Goal: Task Accomplishment & Management: Complete application form

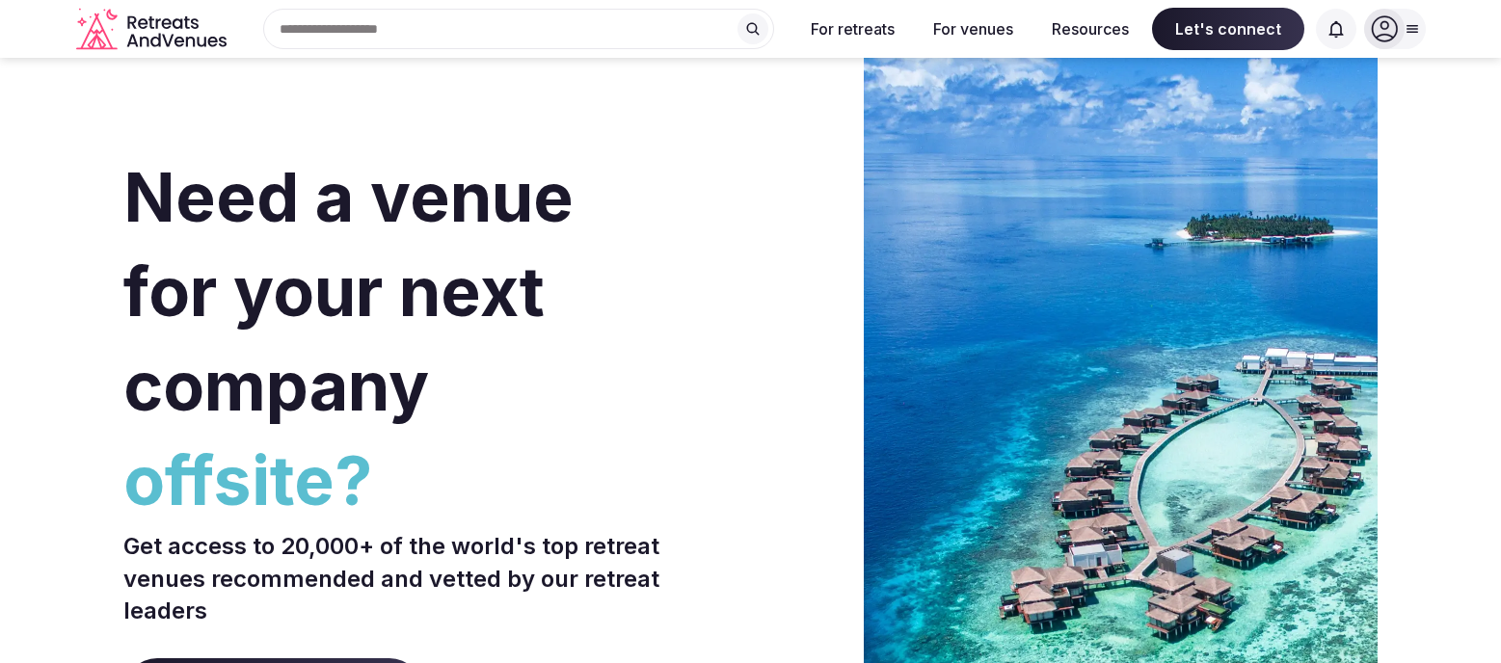
scroll to position [4, 0]
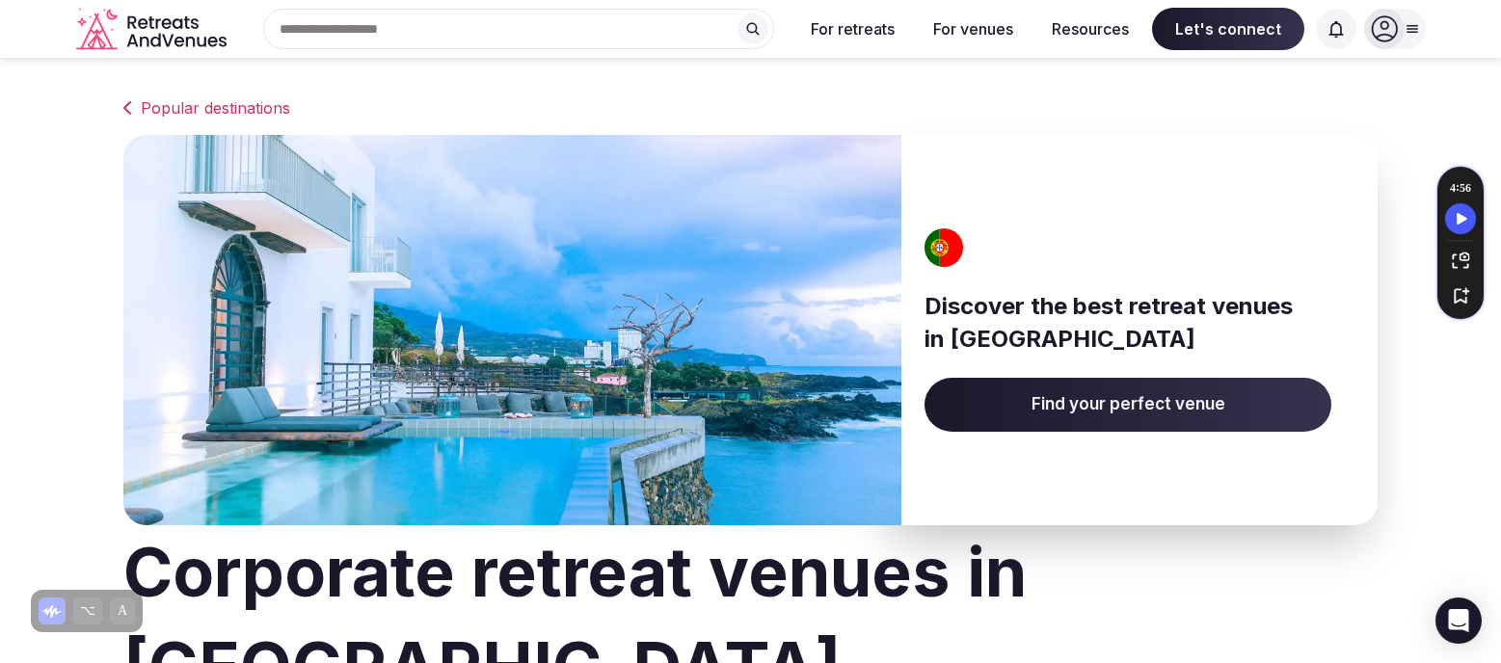
click at [1031, 404] on span "Find your perfect venue" at bounding box center [1127, 405] width 407 height 54
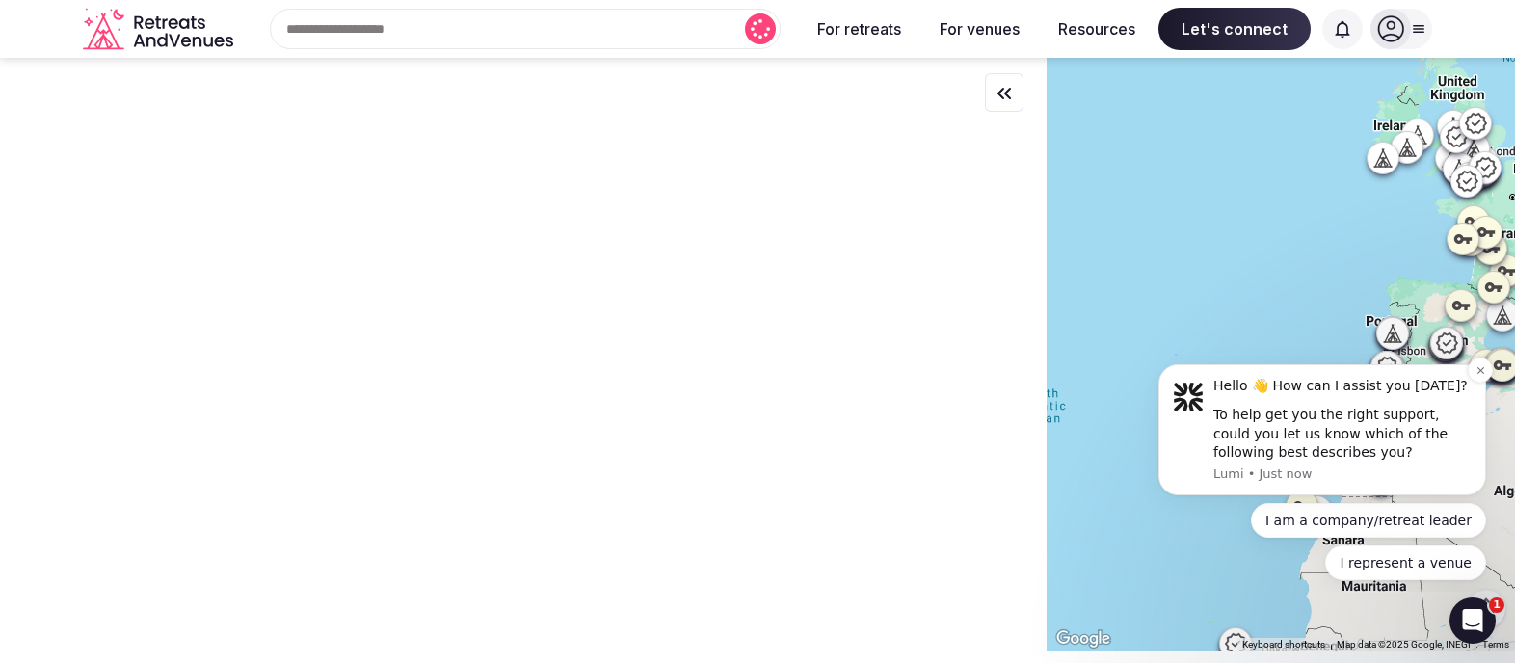
drag, startPoint x: 2358, startPoint y: 644, endPoint x: 1217, endPoint y: 457, distance: 1155.6
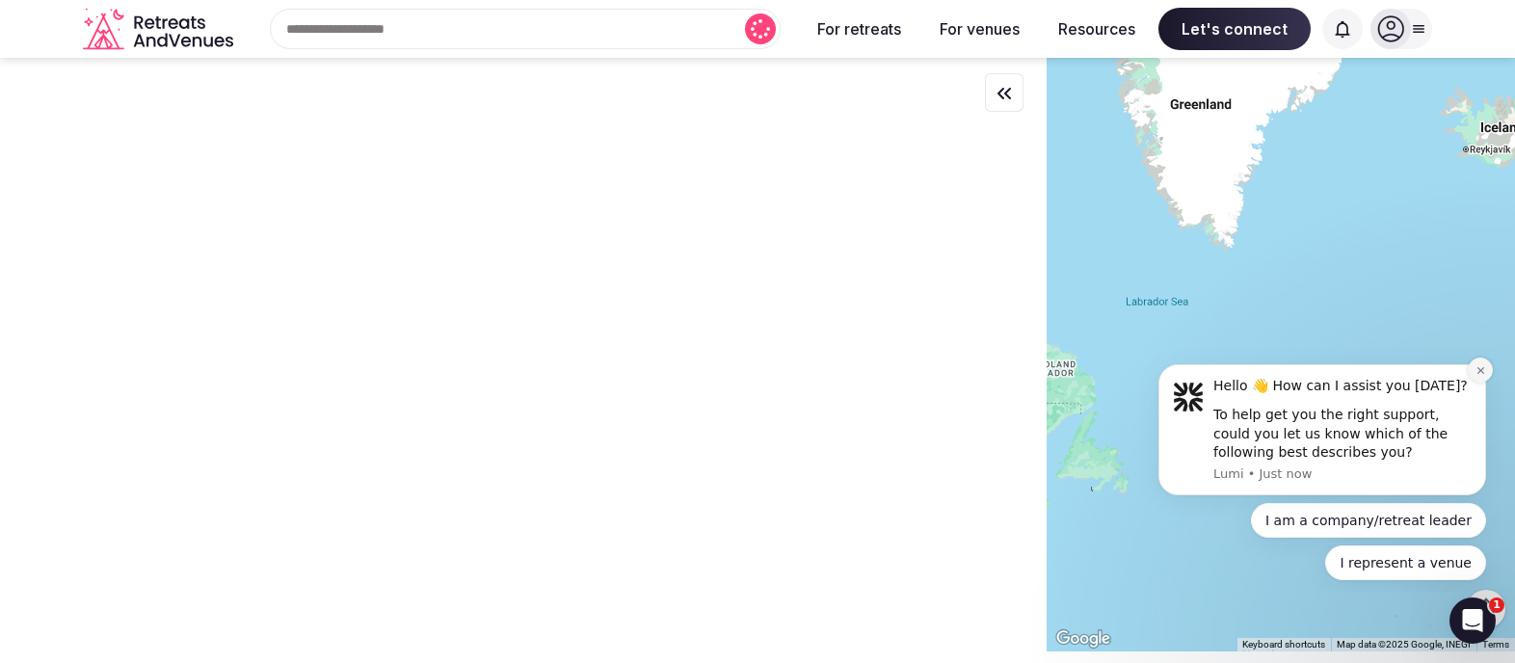
click at [1479, 367] on icon "Dismiss notification" at bounding box center [1481, 370] width 11 height 11
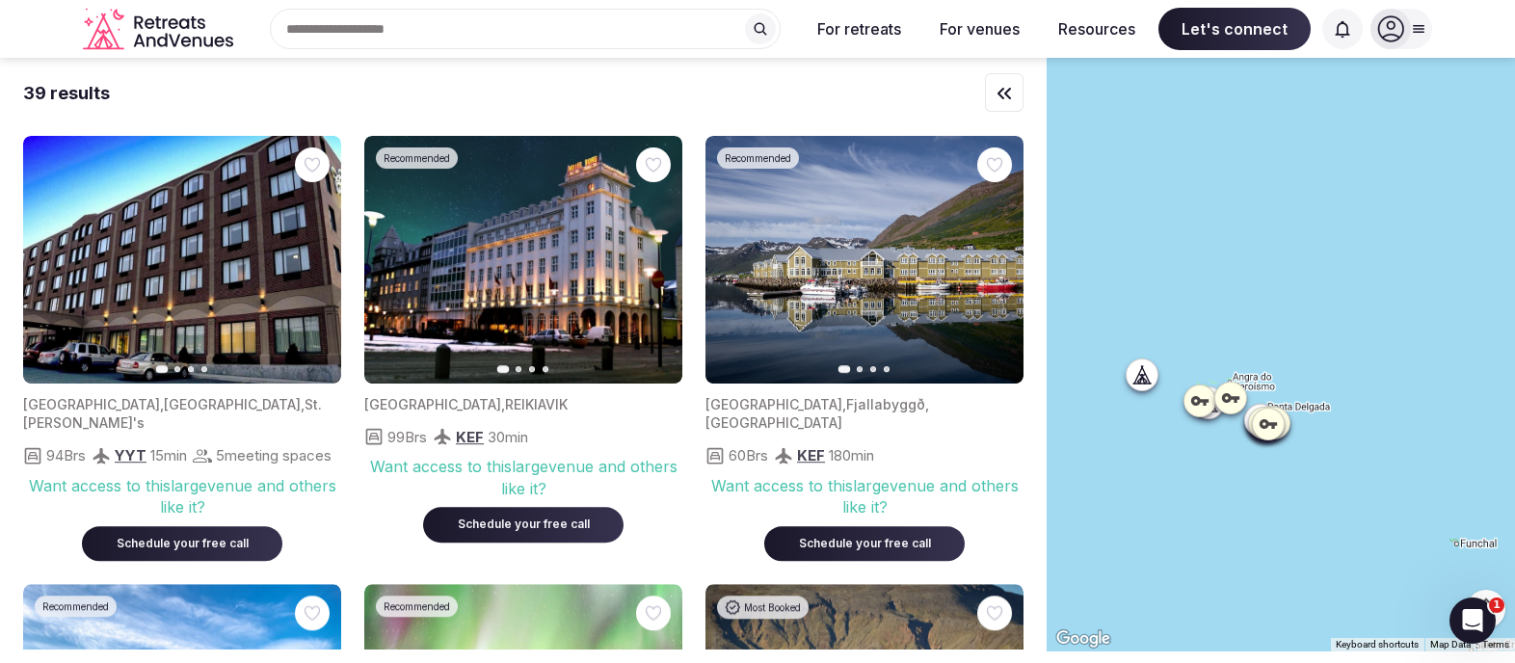
drag, startPoint x: 1217, startPoint y: 382, endPoint x: 1181, endPoint y: 515, distance: 138.0
click at [1180, 536] on div at bounding box center [1281, 355] width 468 height 594
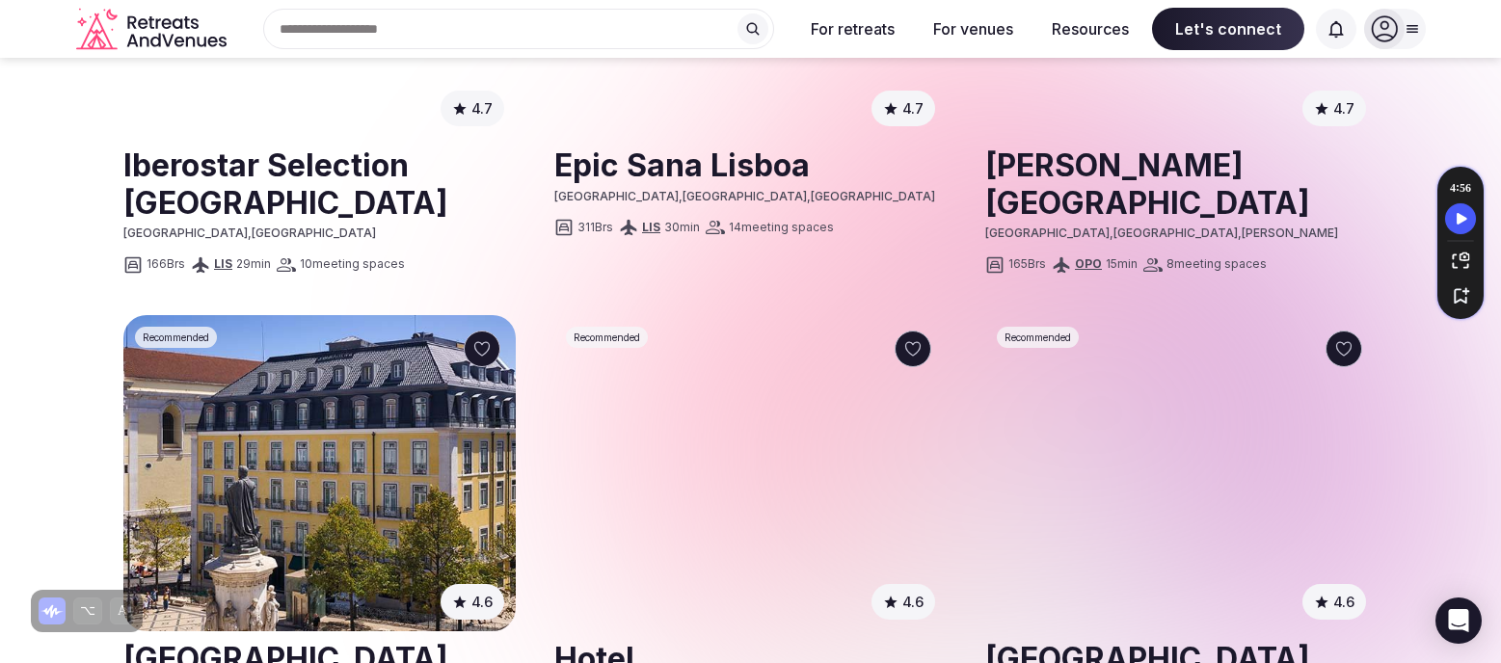
scroll to position [2094, 0]
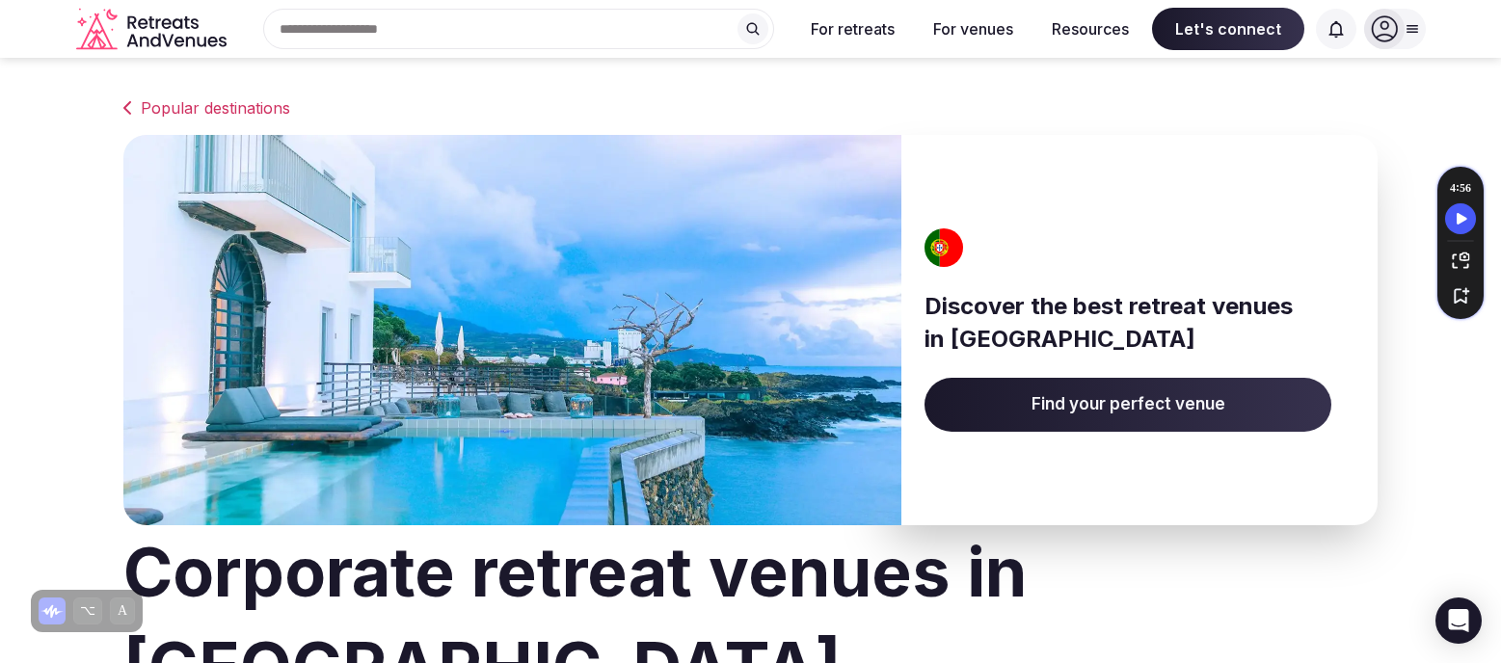
click at [431, 21] on div "Search Popular Destinations Toscana, Italy Riviera Maya, Mexico Indonesia, Bali…" at bounding box center [510, 29] width 553 height 40
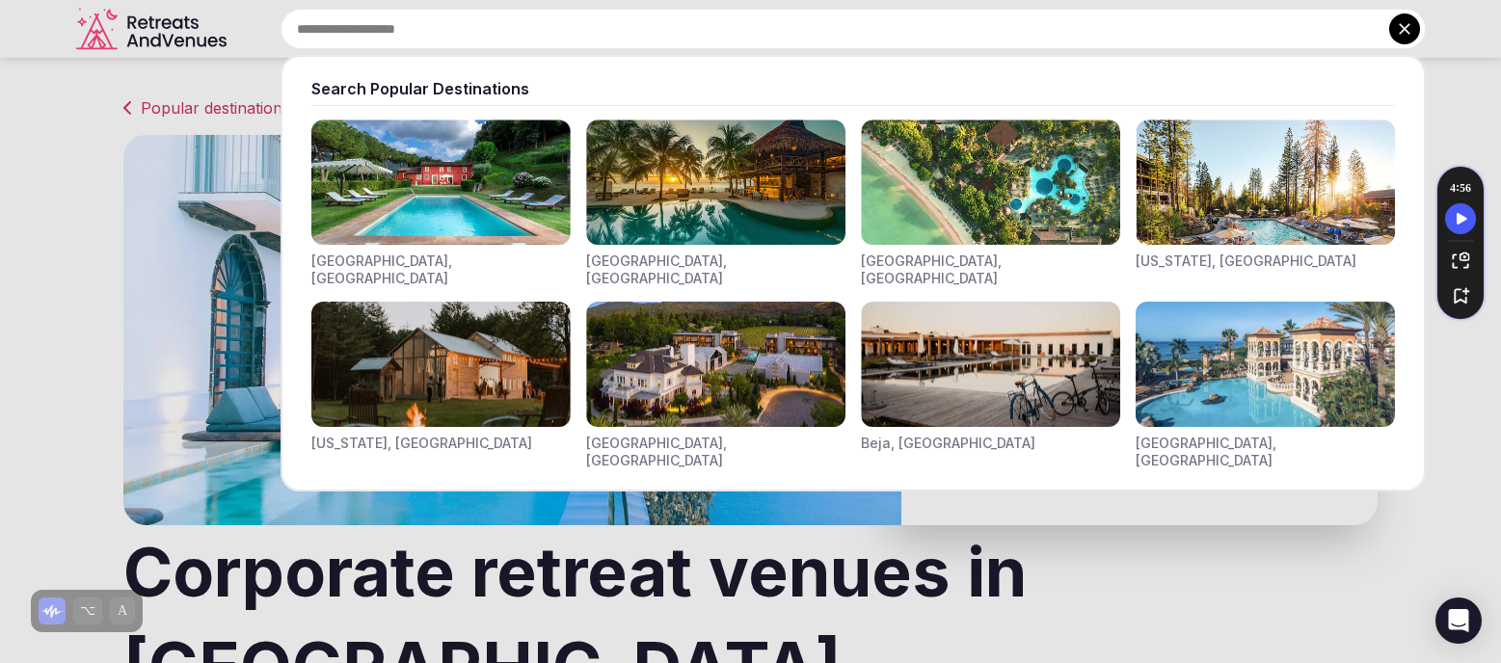
paste input "**********"
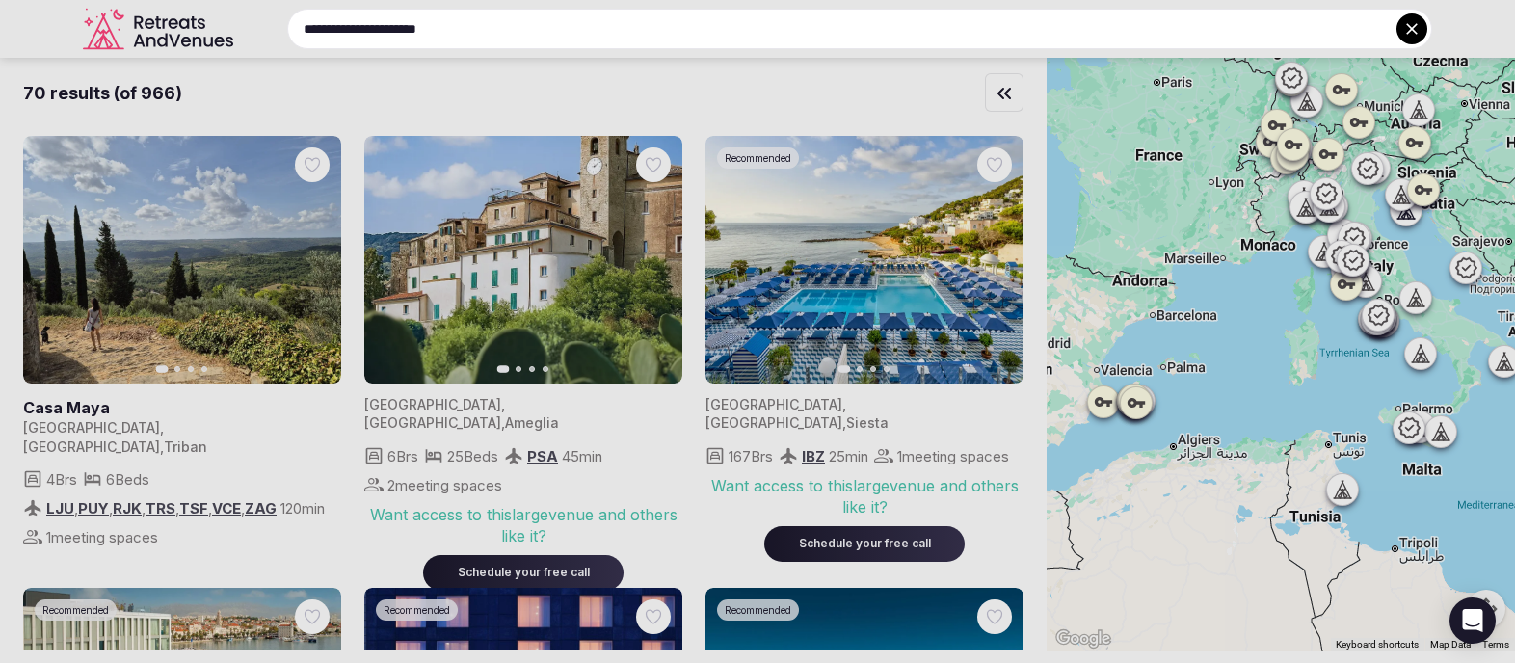
click at [758, 42] on input "**********" at bounding box center [859, 29] width 1145 height 40
type input "**********"
drag, startPoint x: 373, startPoint y: 228, endPoint x: 367, endPoint y: 218, distance: 12.1
click at [371, 227] on div at bounding box center [757, 331] width 1515 height 663
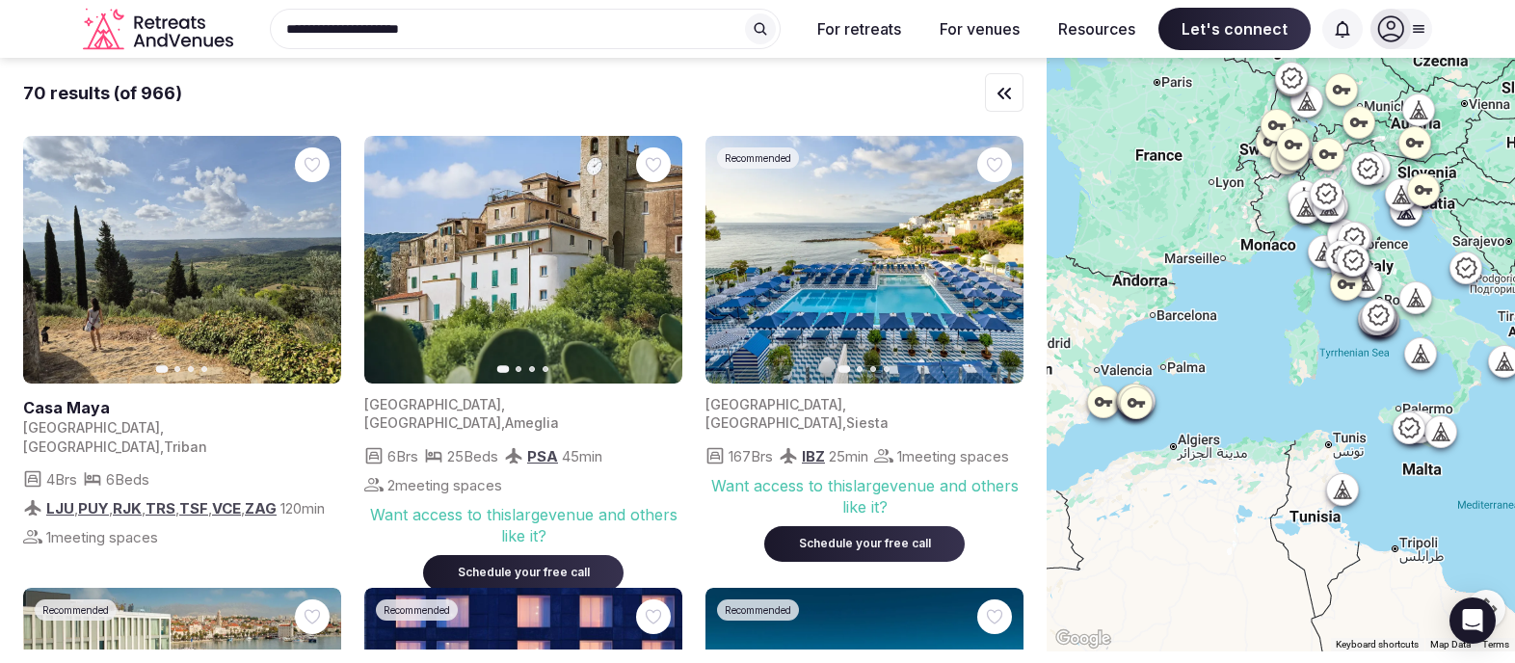
click at [480, 31] on div "**********" at bounding box center [517, 29] width 553 height 40
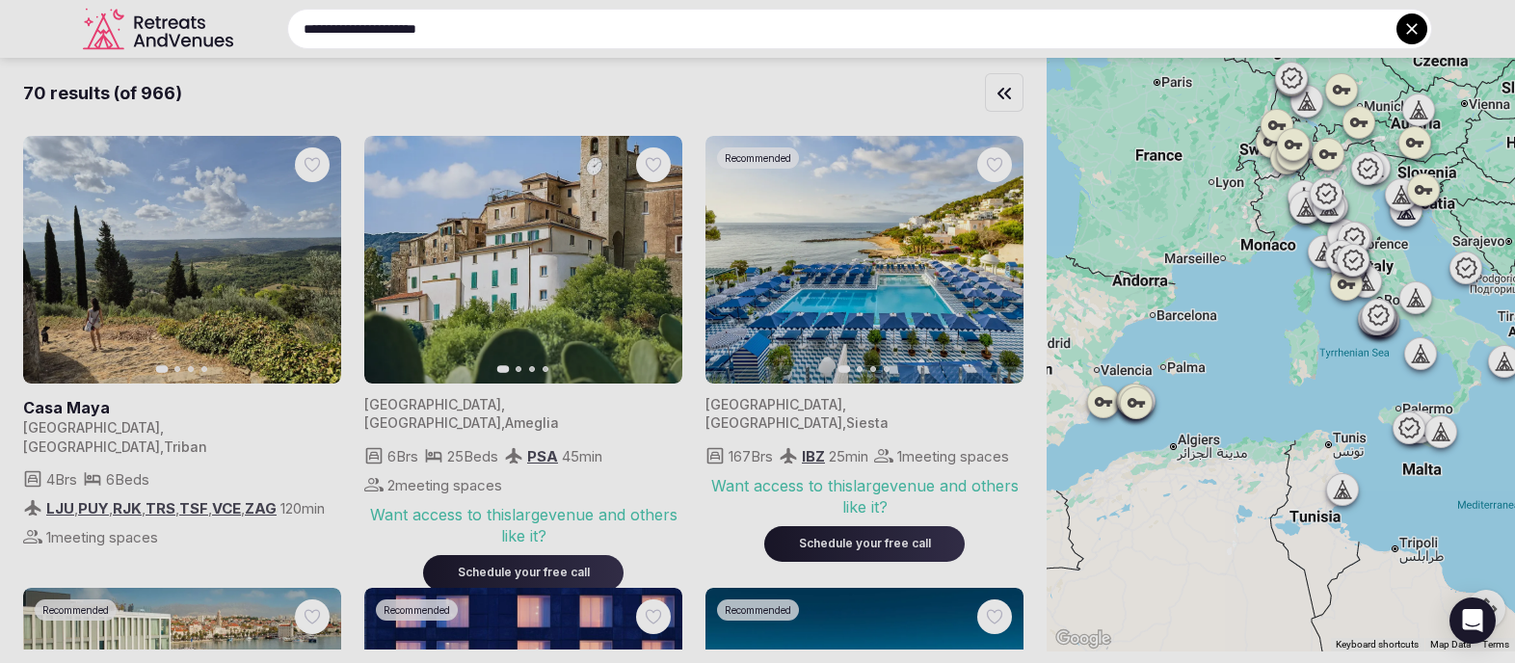
click at [537, 36] on input "**********" at bounding box center [859, 29] width 1145 height 40
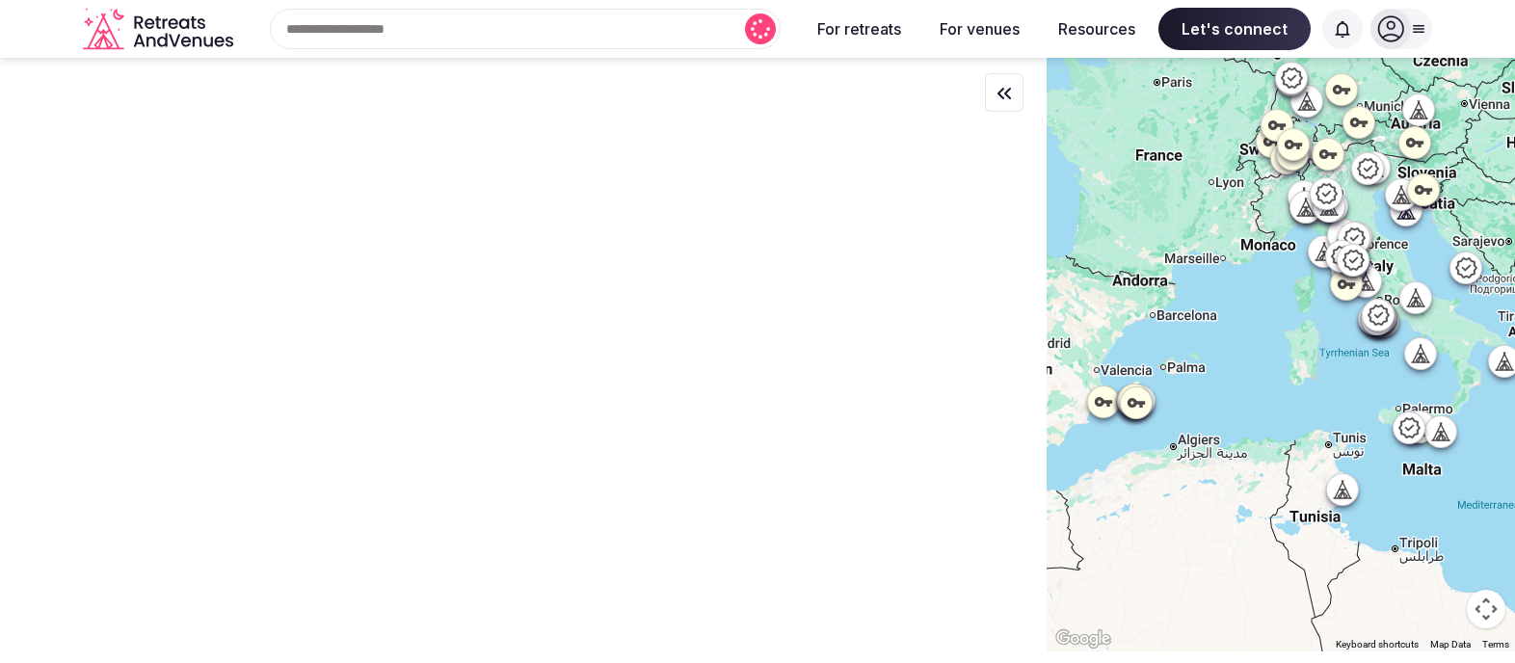
click at [357, 33] on div "Search Popular Destinations [GEOGRAPHIC_DATA], [GEOGRAPHIC_DATA] [GEOGRAPHIC_DA…" at bounding box center [517, 29] width 553 height 40
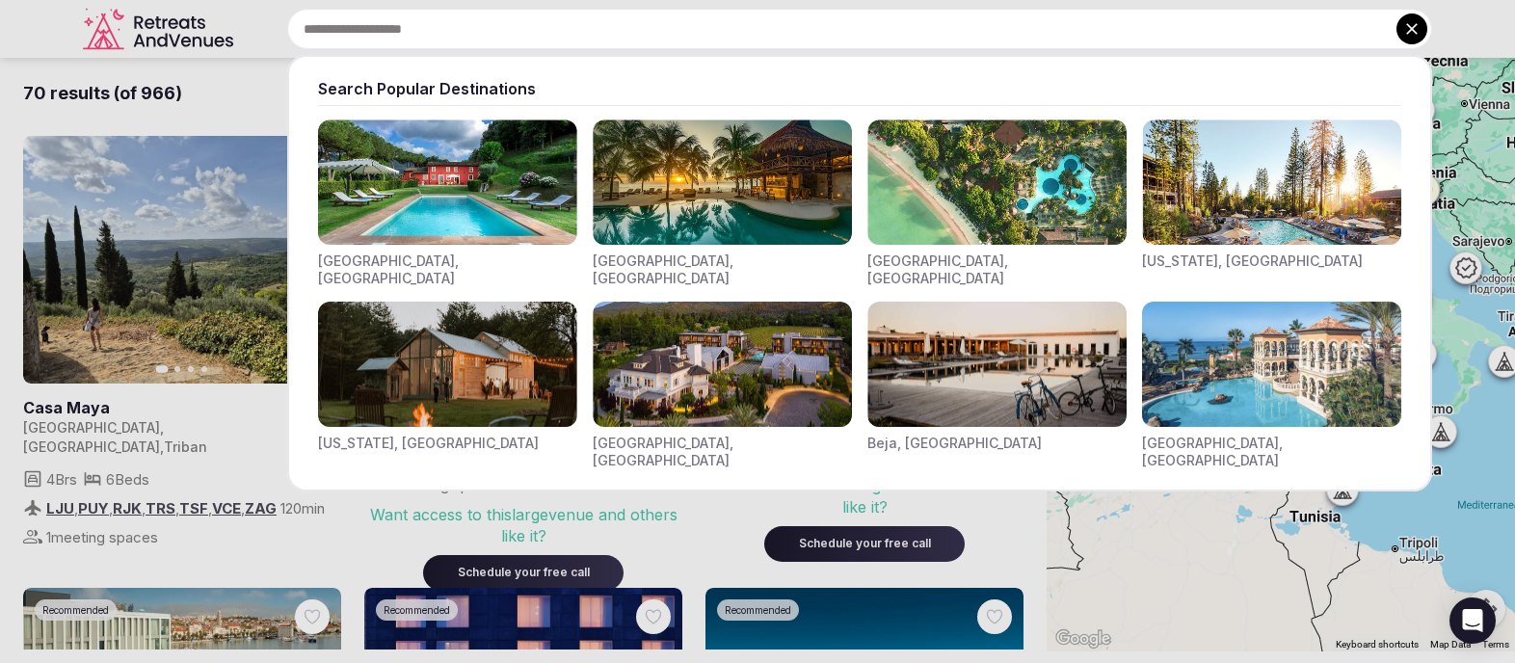
click at [995, 381] on img "Visit venues for Beja, Portugal" at bounding box center [997, 364] width 259 height 125
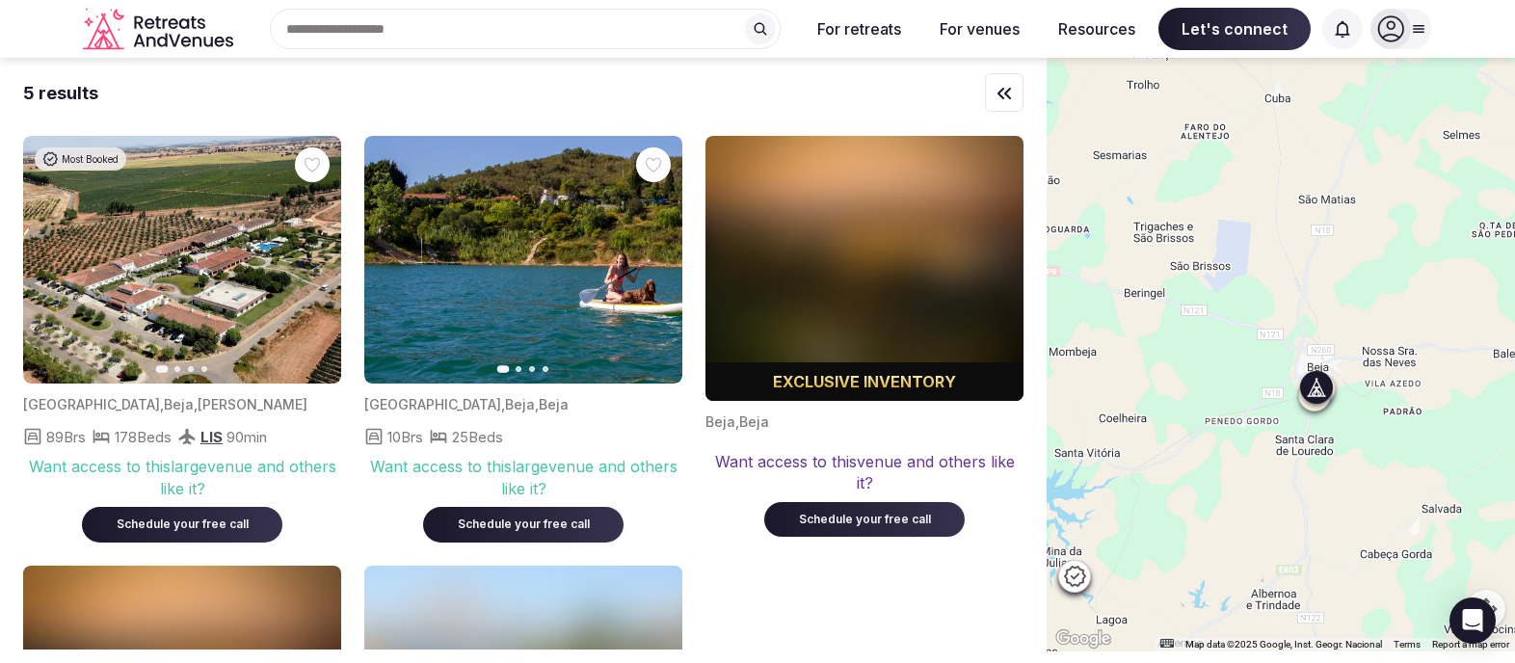
click at [650, 263] on icon "button" at bounding box center [655, 260] width 15 height 15
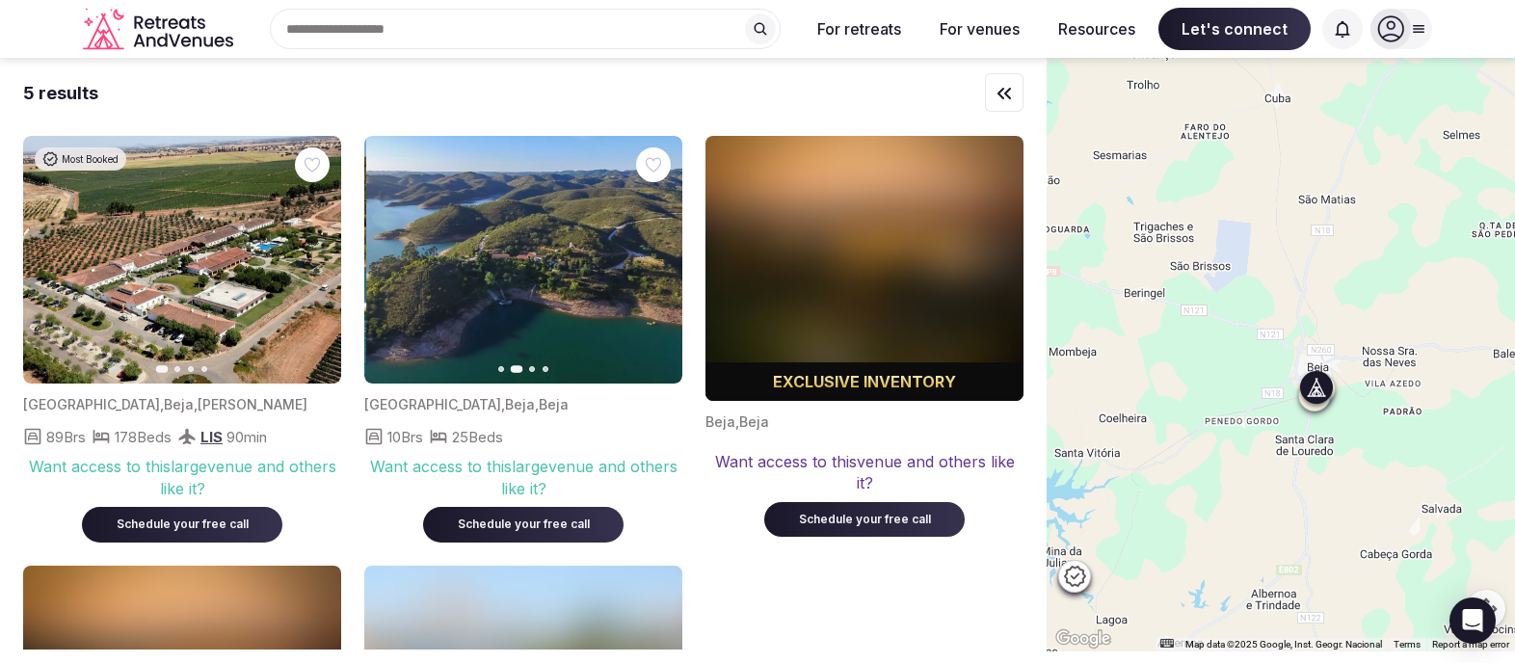
click at [649, 264] on icon "button" at bounding box center [655, 260] width 15 height 15
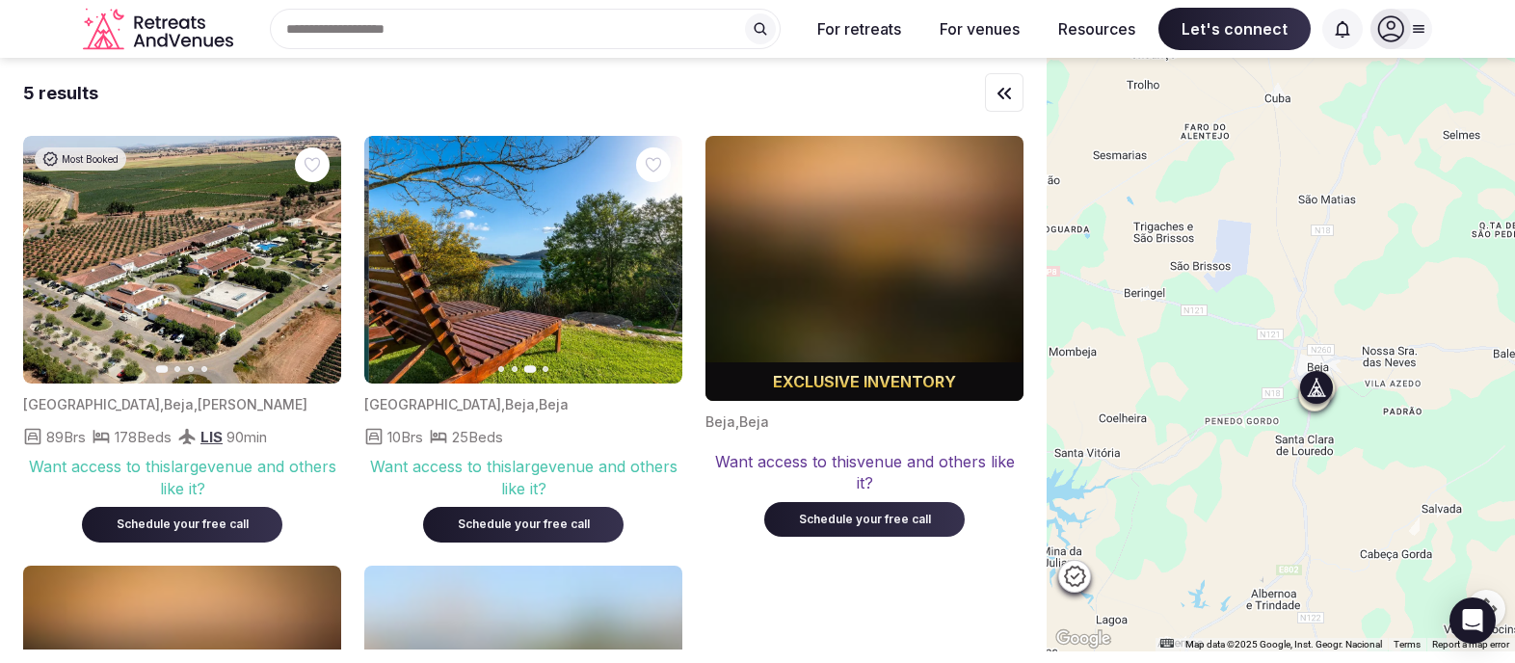
click at [649, 264] on icon "button" at bounding box center [655, 260] width 15 height 15
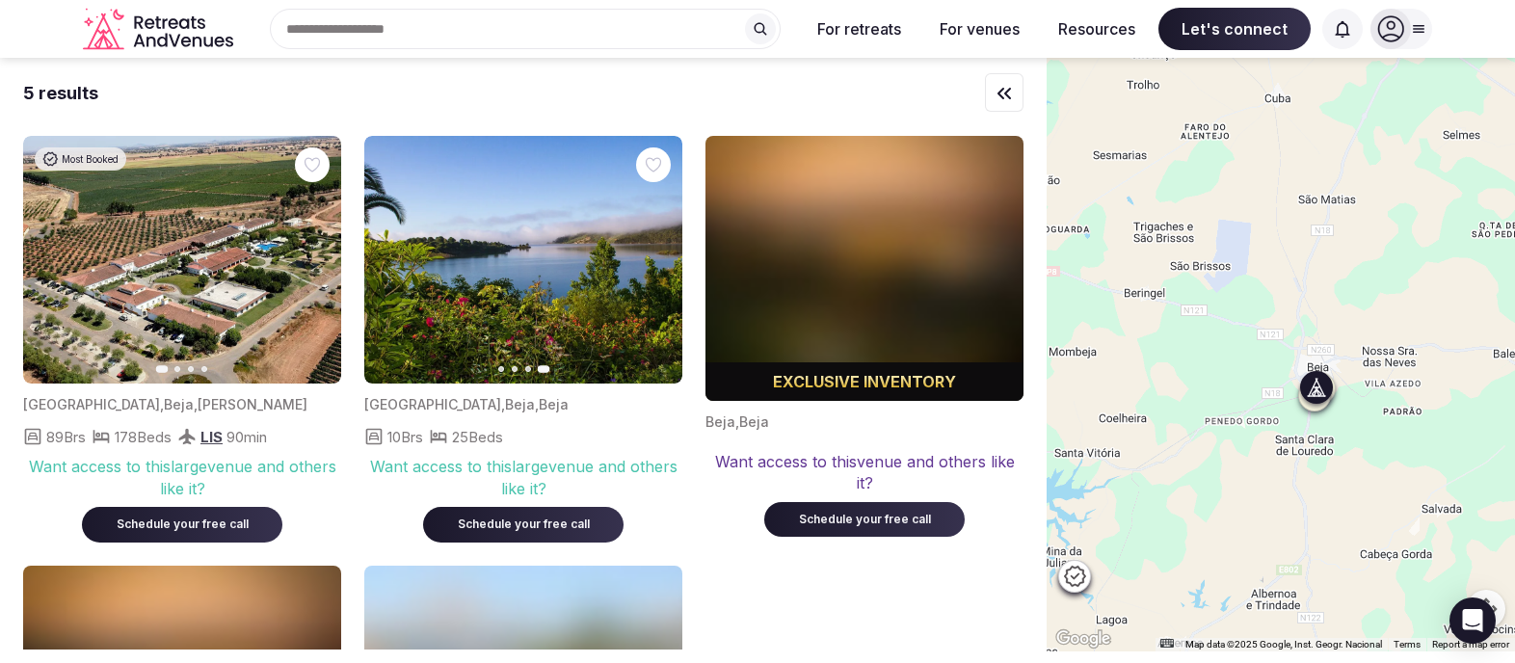
click at [539, 404] on span "Beja" at bounding box center [554, 404] width 30 height 16
click at [403, 438] on span "10 Brs" at bounding box center [405, 437] width 36 height 20
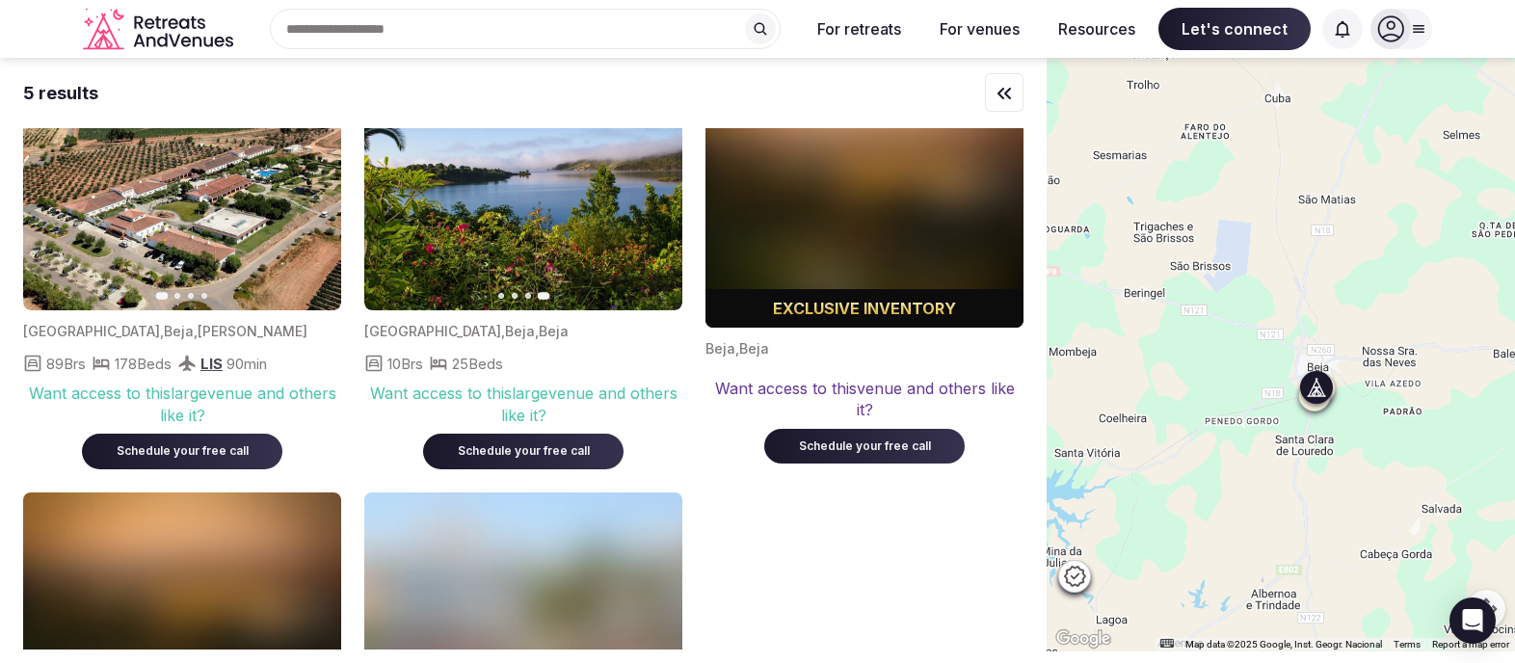
scroll to position [69, 0]
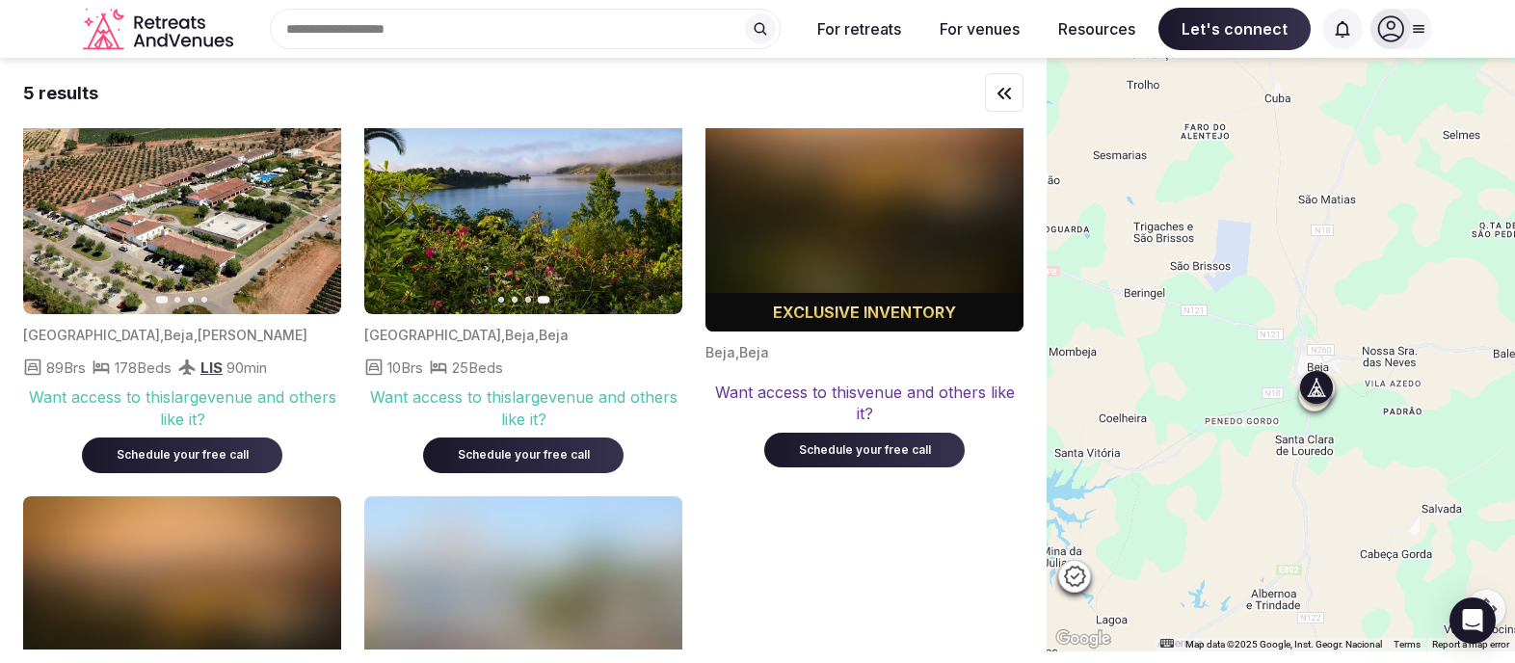
click at [522, 266] on img at bounding box center [523, 191] width 318 height 248
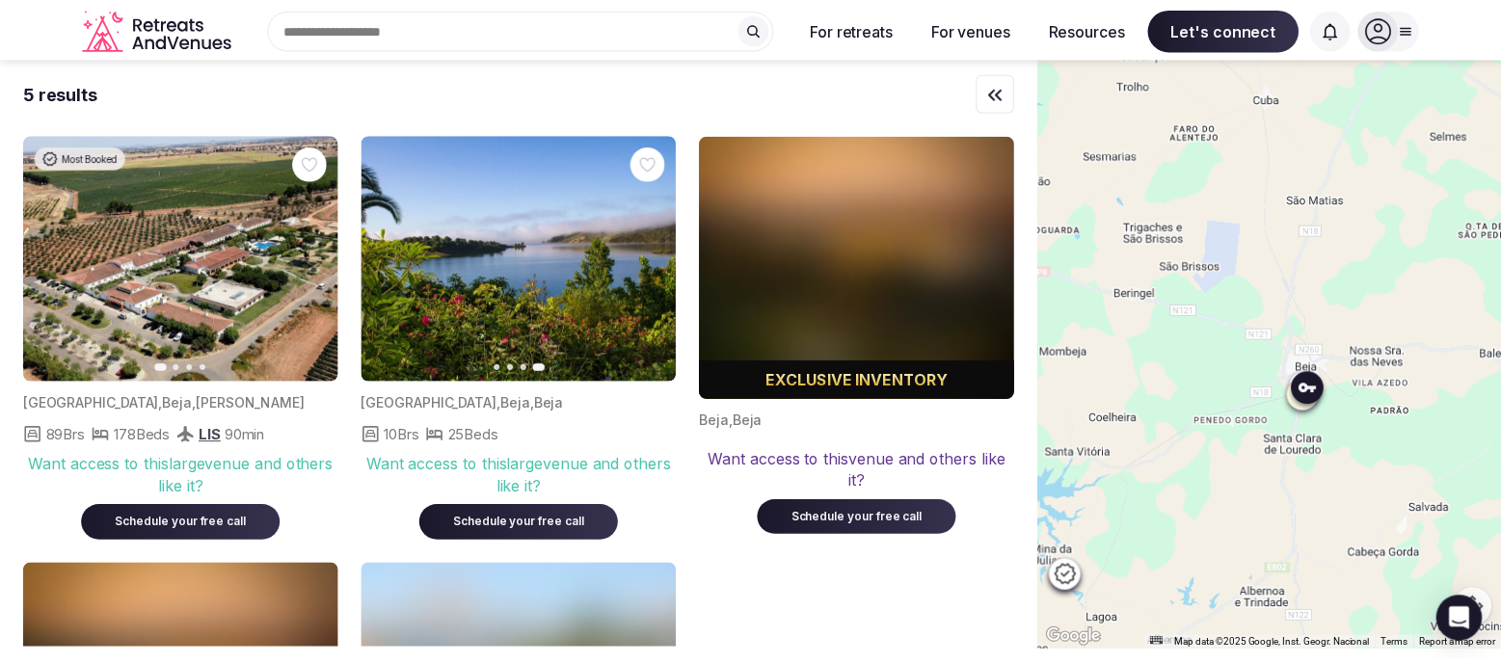
scroll to position [0, 0]
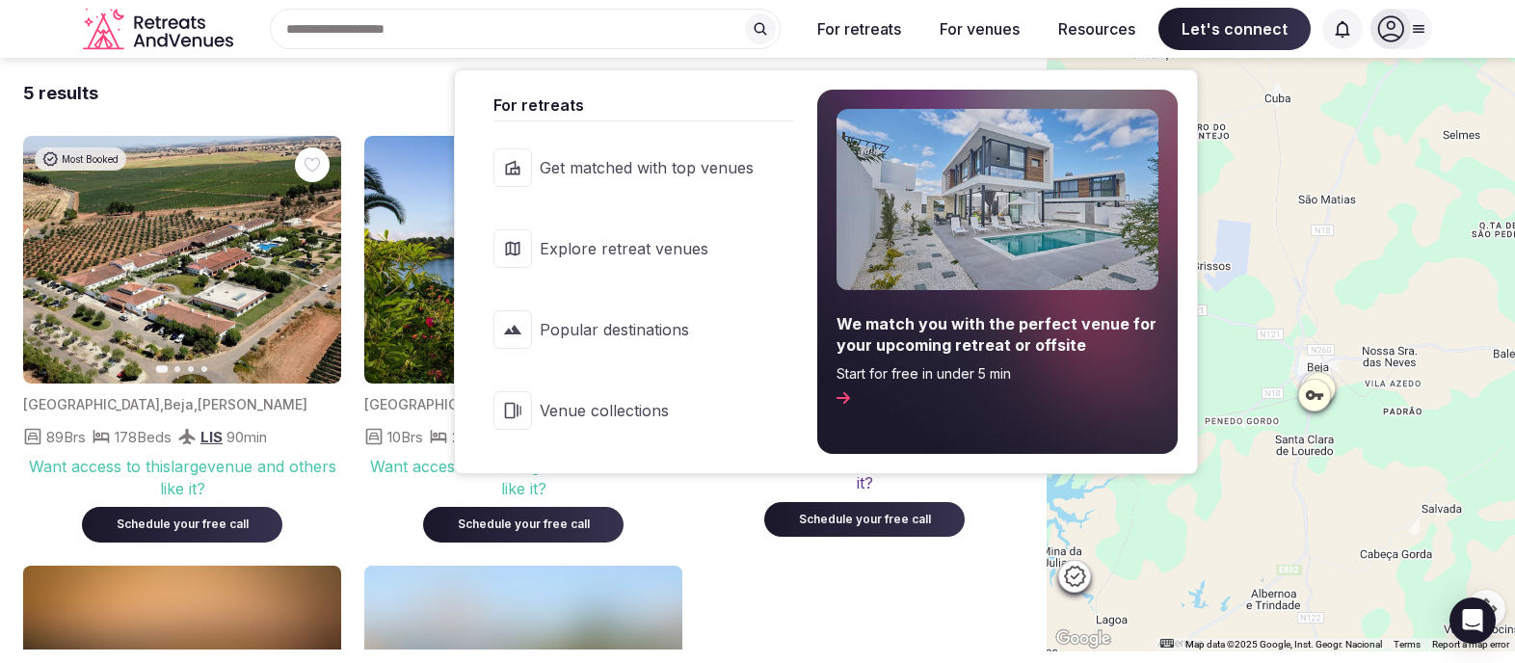
click at [656, 172] on span "Get matched with top venues" at bounding box center [647, 167] width 214 height 21
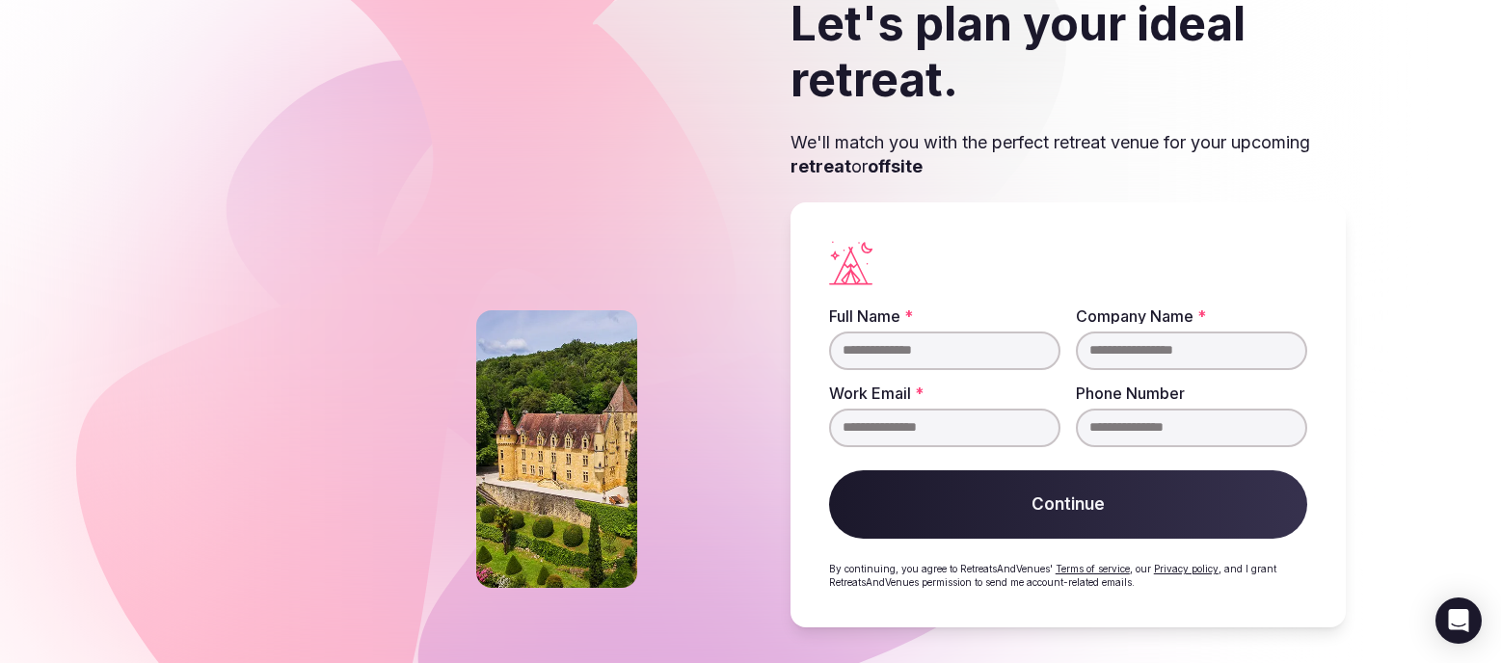
scroll to position [115, 0]
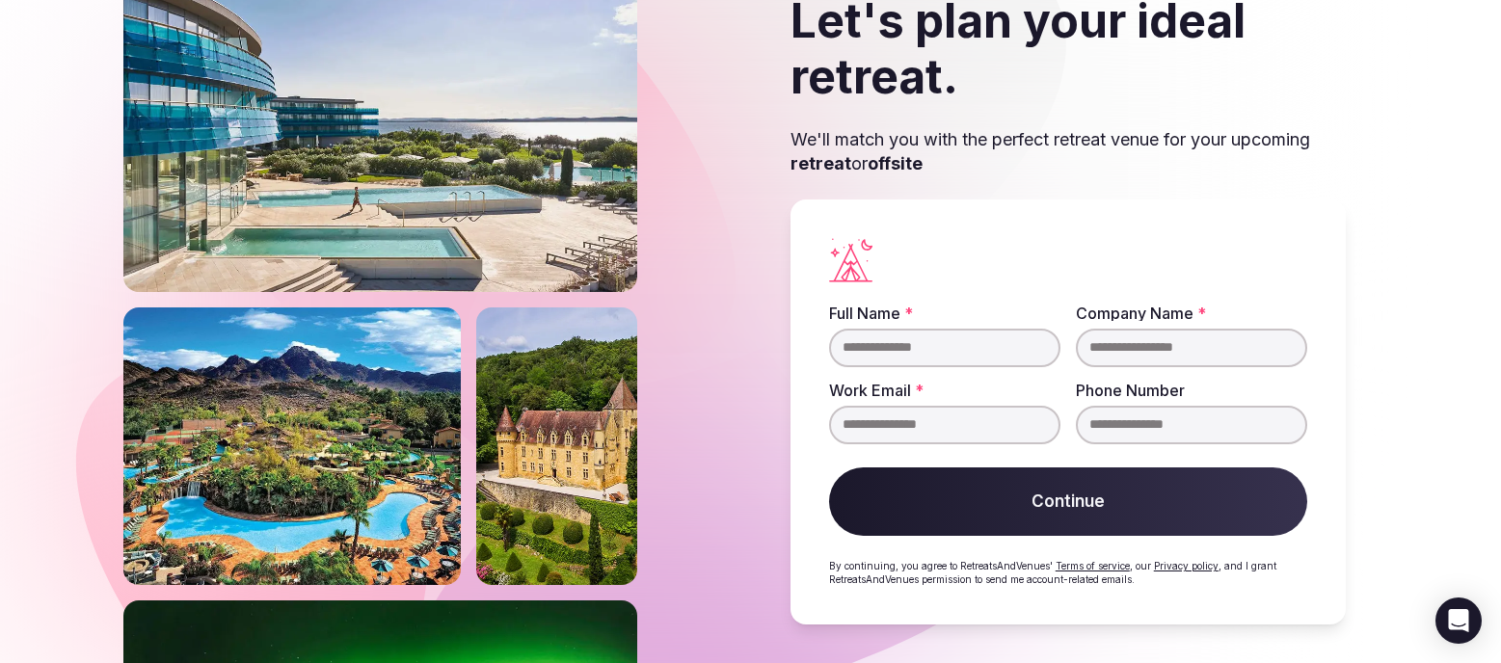
click at [901, 357] on input "Full Name *" at bounding box center [944, 348] width 231 height 39
type input "**********"
click at [1117, 345] on input "Company Name *" at bounding box center [1191, 348] width 231 height 39
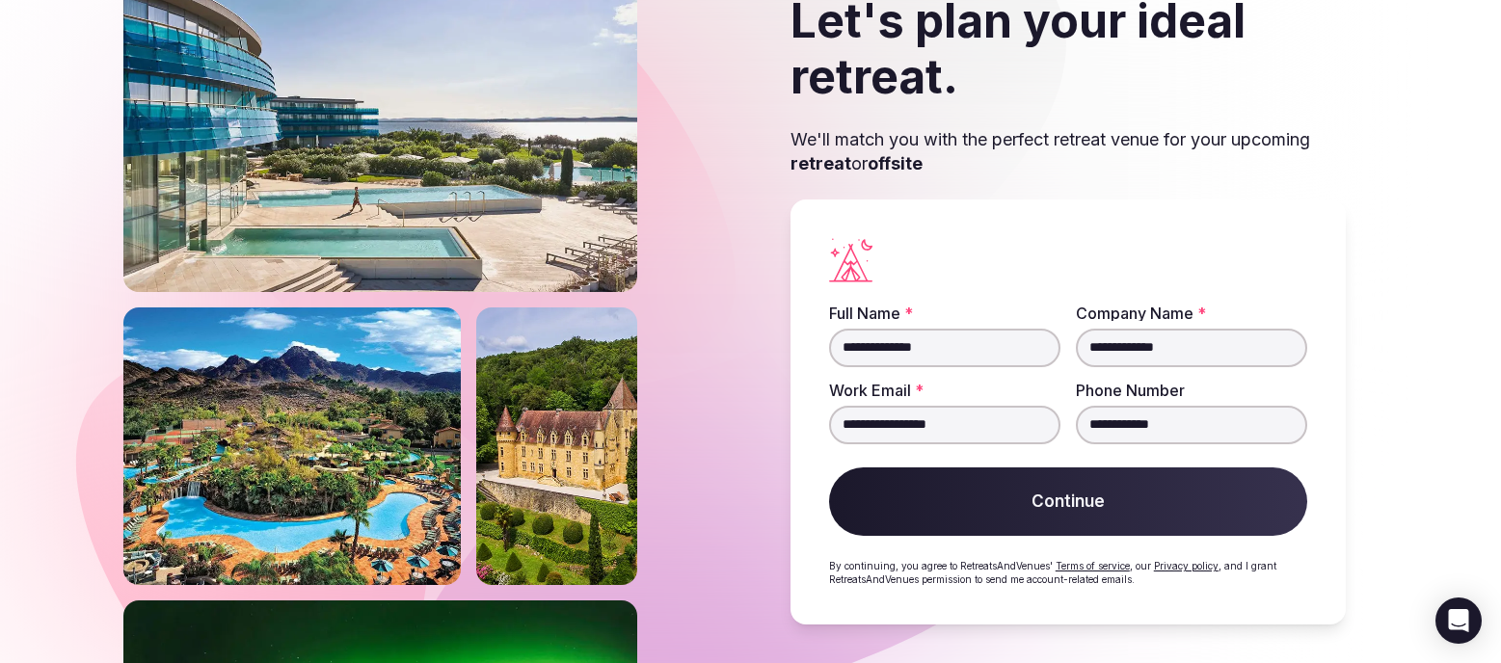
type input "**********"
click at [1155, 498] on button "Continue" at bounding box center [1068, 502] width 478 height 69
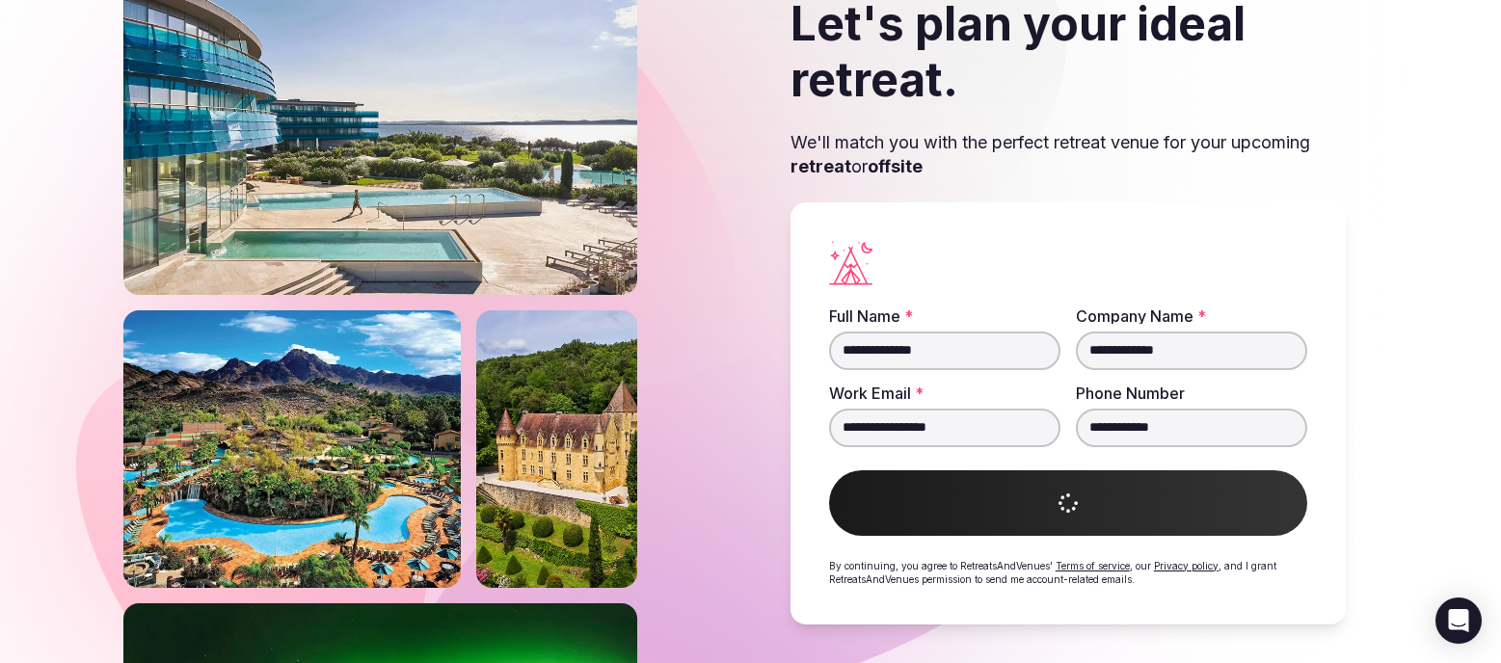
scroll to position [112, 0]
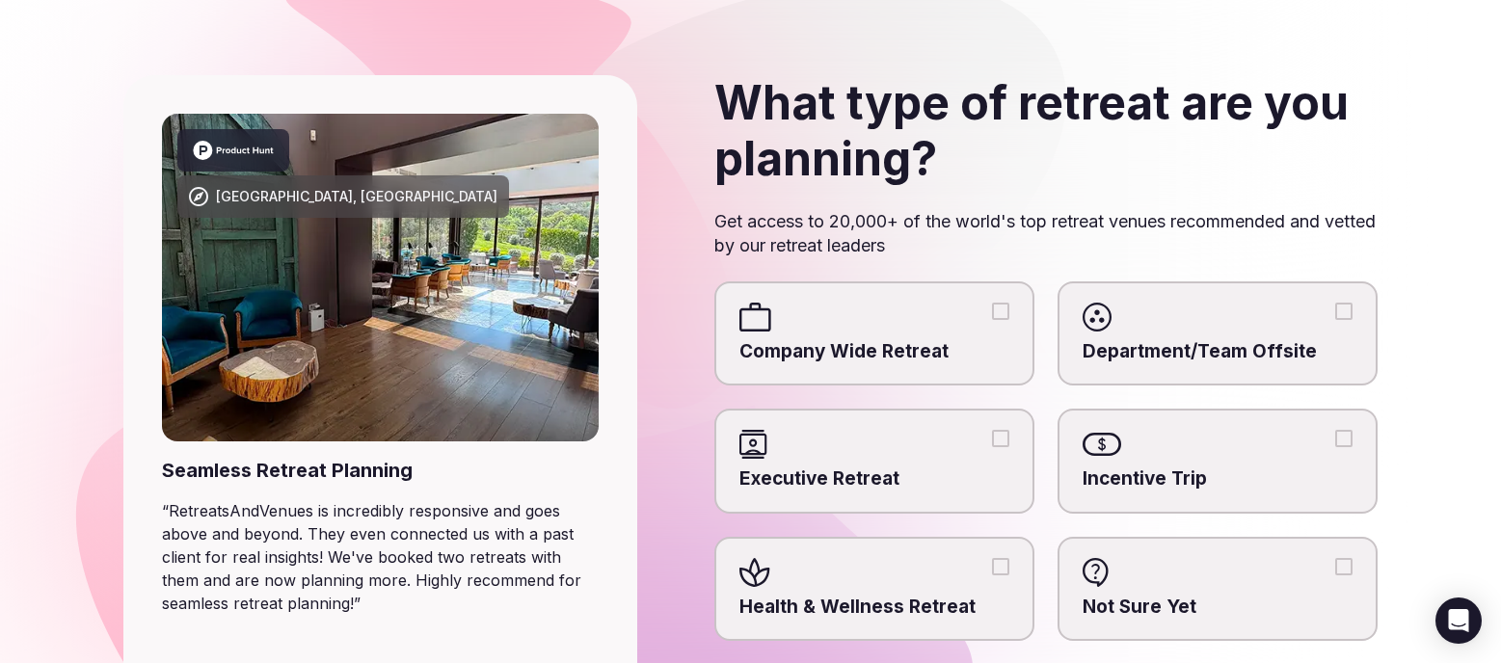
scroll to position [204, 0]
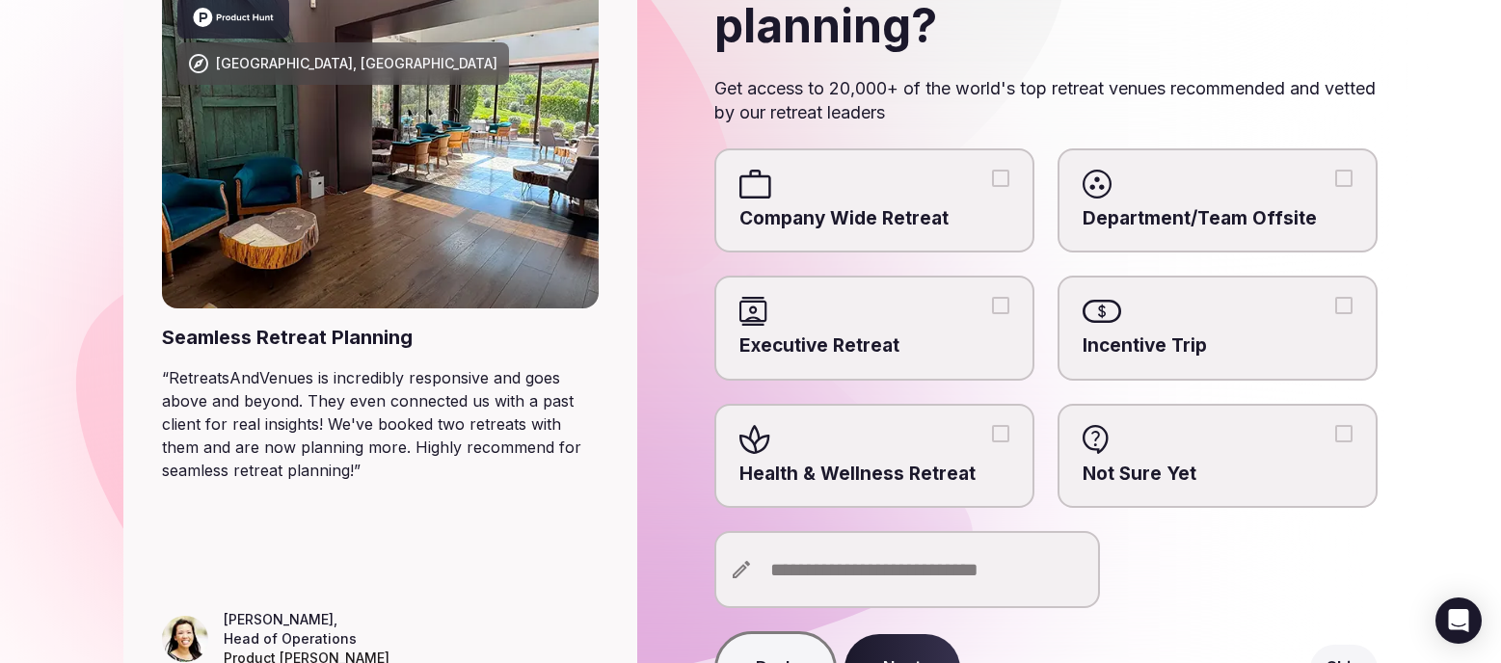
click at [1000, 437] on button "Health & Wellness Retreat" at bounding box center [1000, 433] width 17 height 17
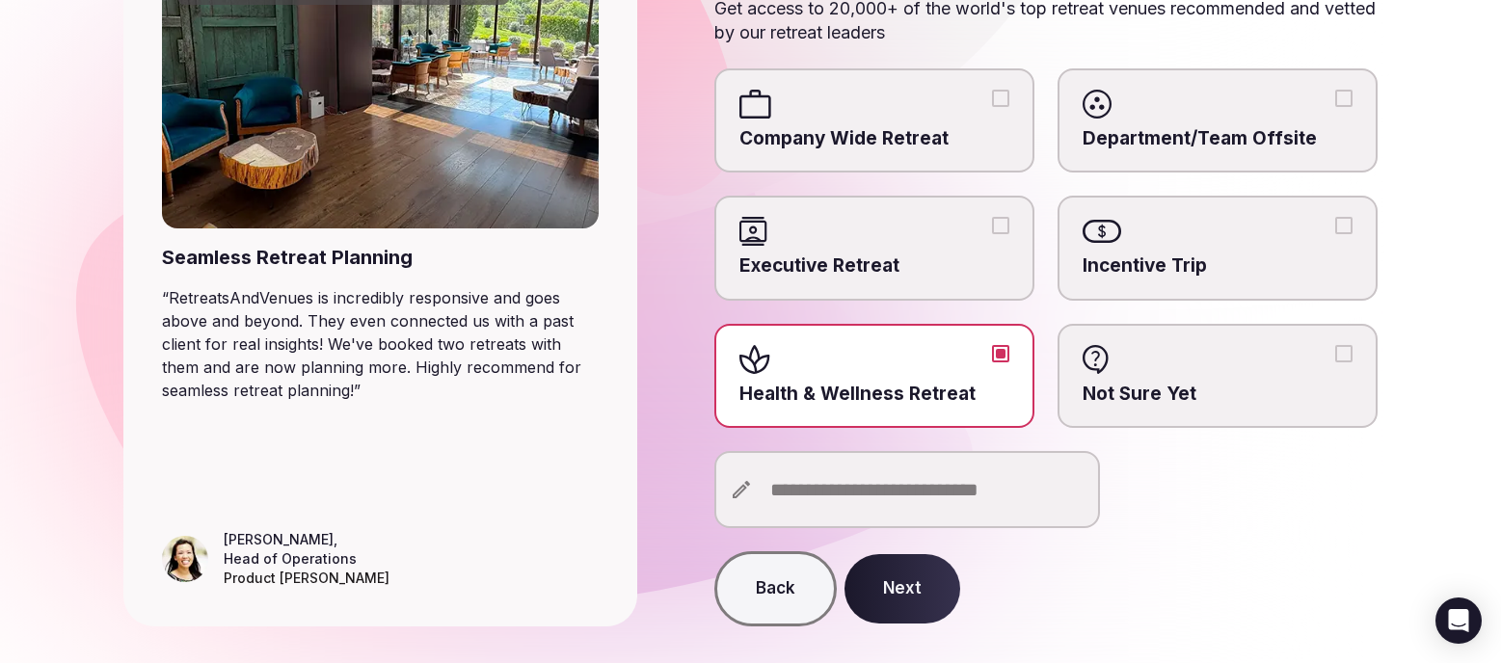
scroll to position [325, 0]
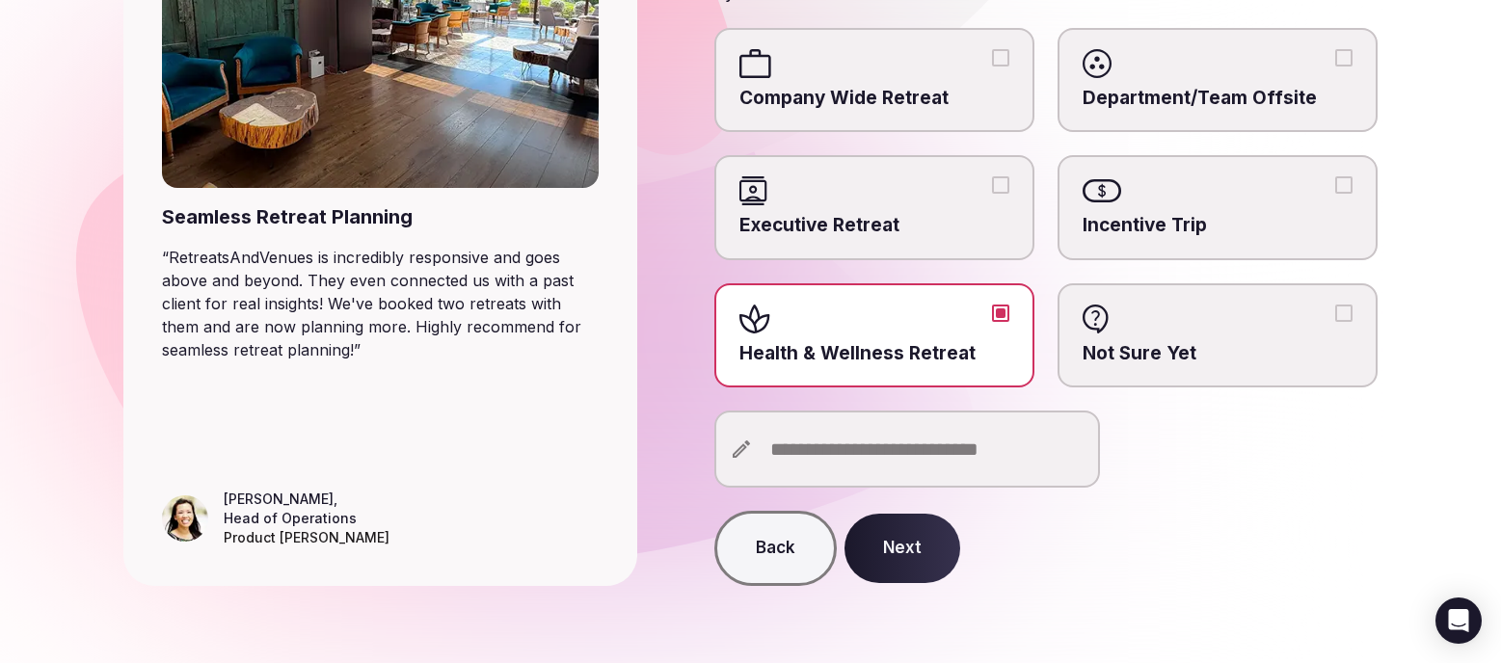
click at [817, 465] on input "text" at bounding box center [907, 449] width 386 height 77
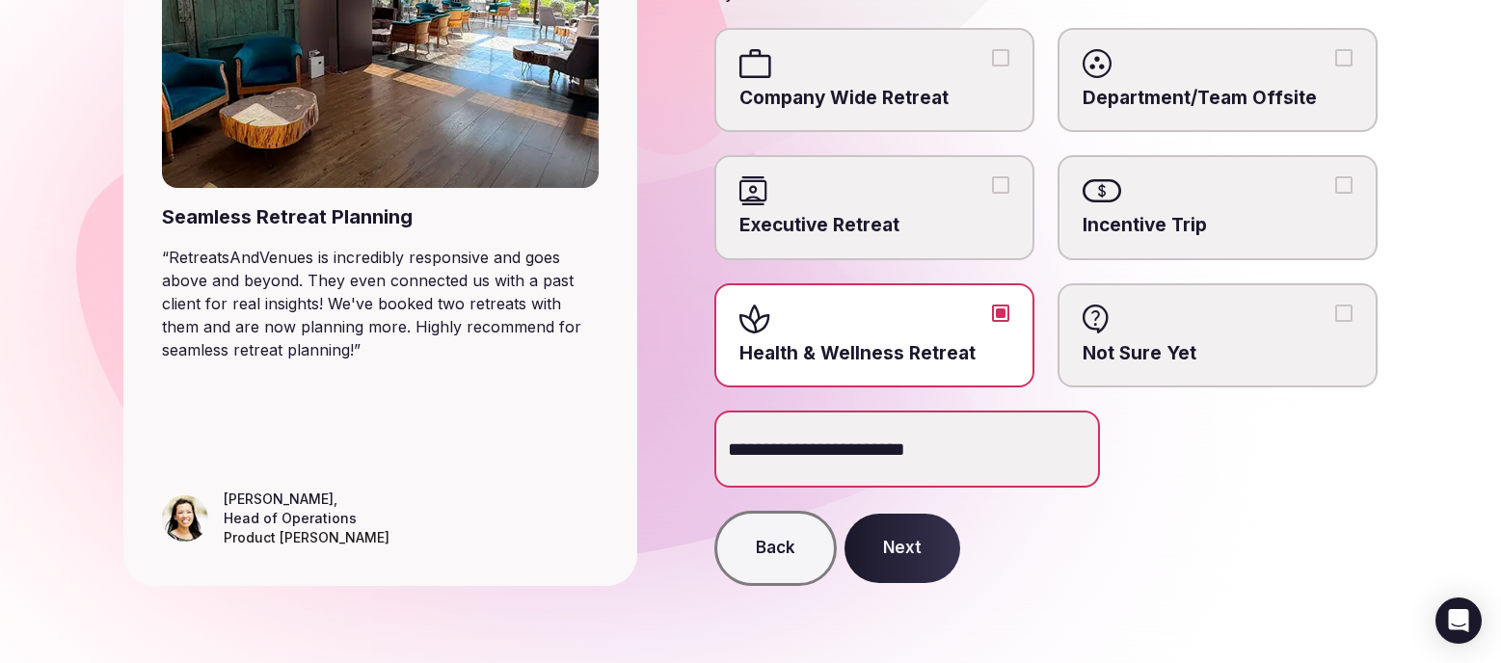
type input "**********"
click at [884, 555] on button "Next" at bounding box center [902, 548] width 116 height 69
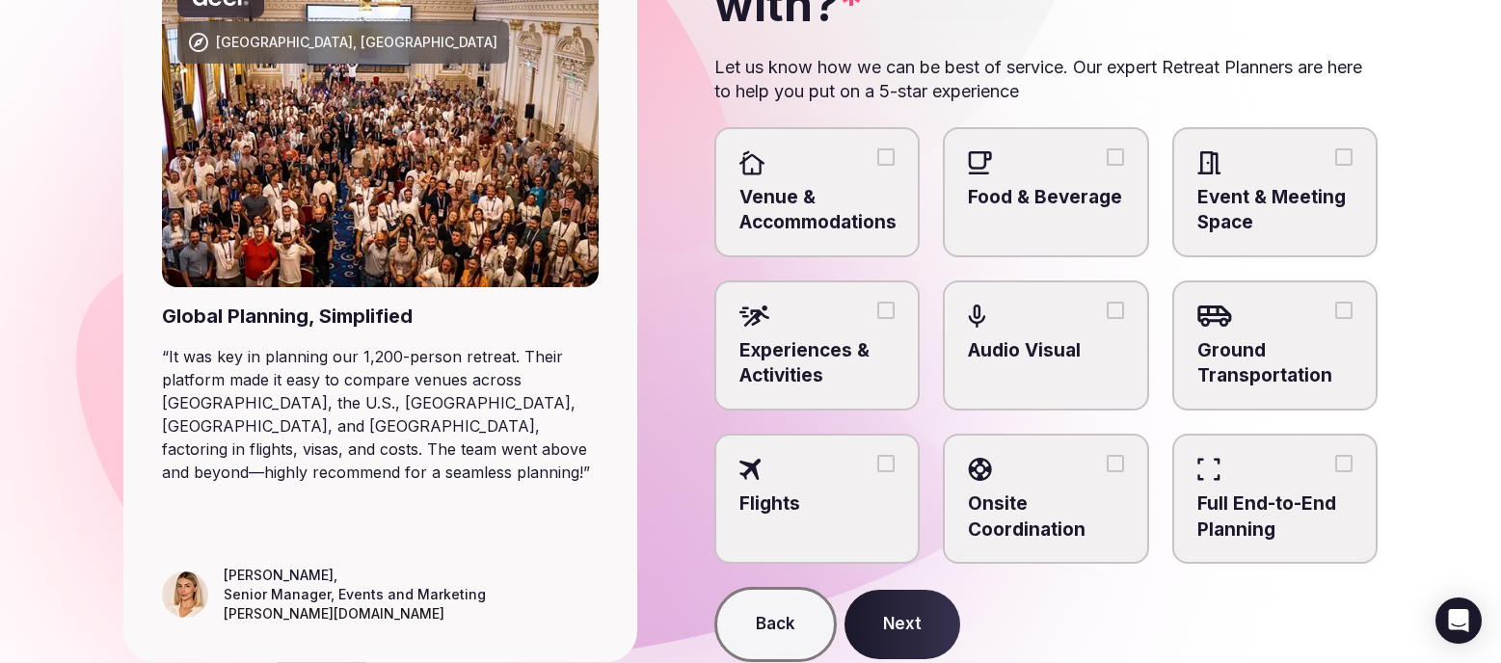
scroll to position [242, 0]
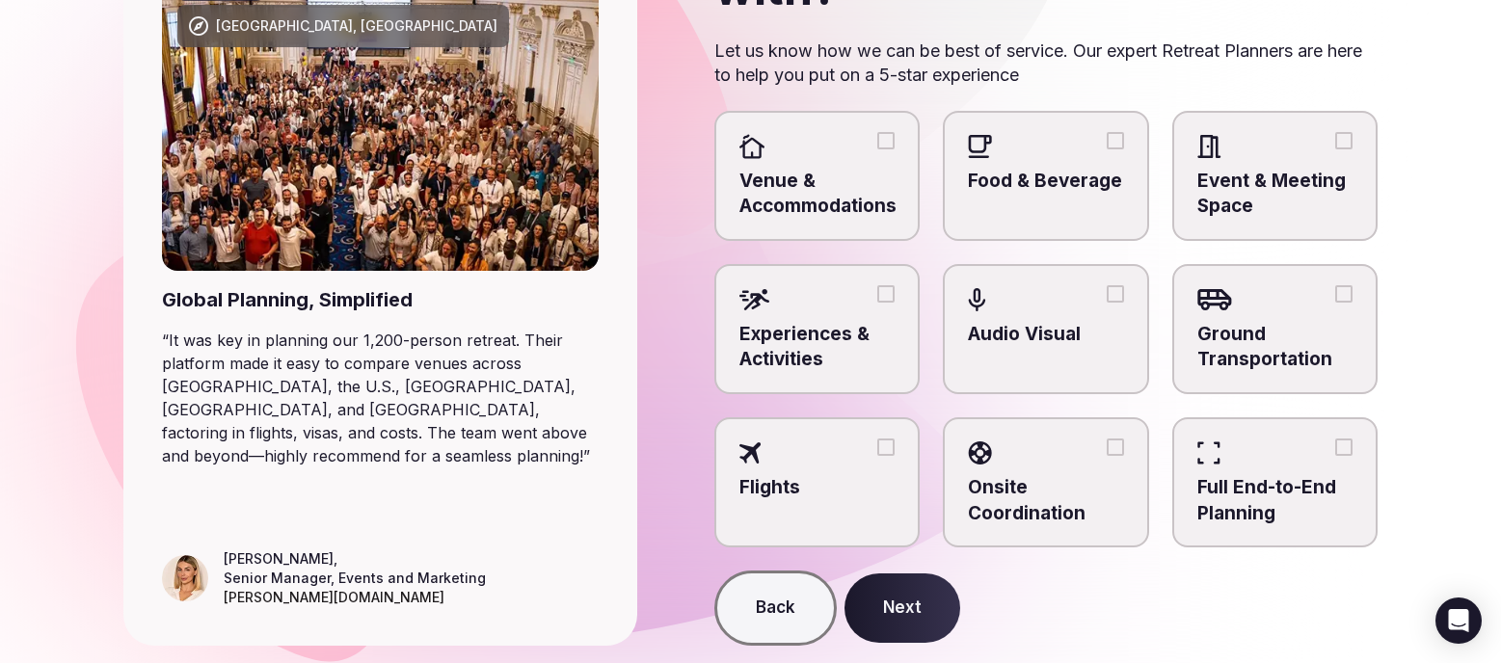
click at [882, 138] on button "Venue & Accommodations" at bounding box center [885, 140] width 17 height 17
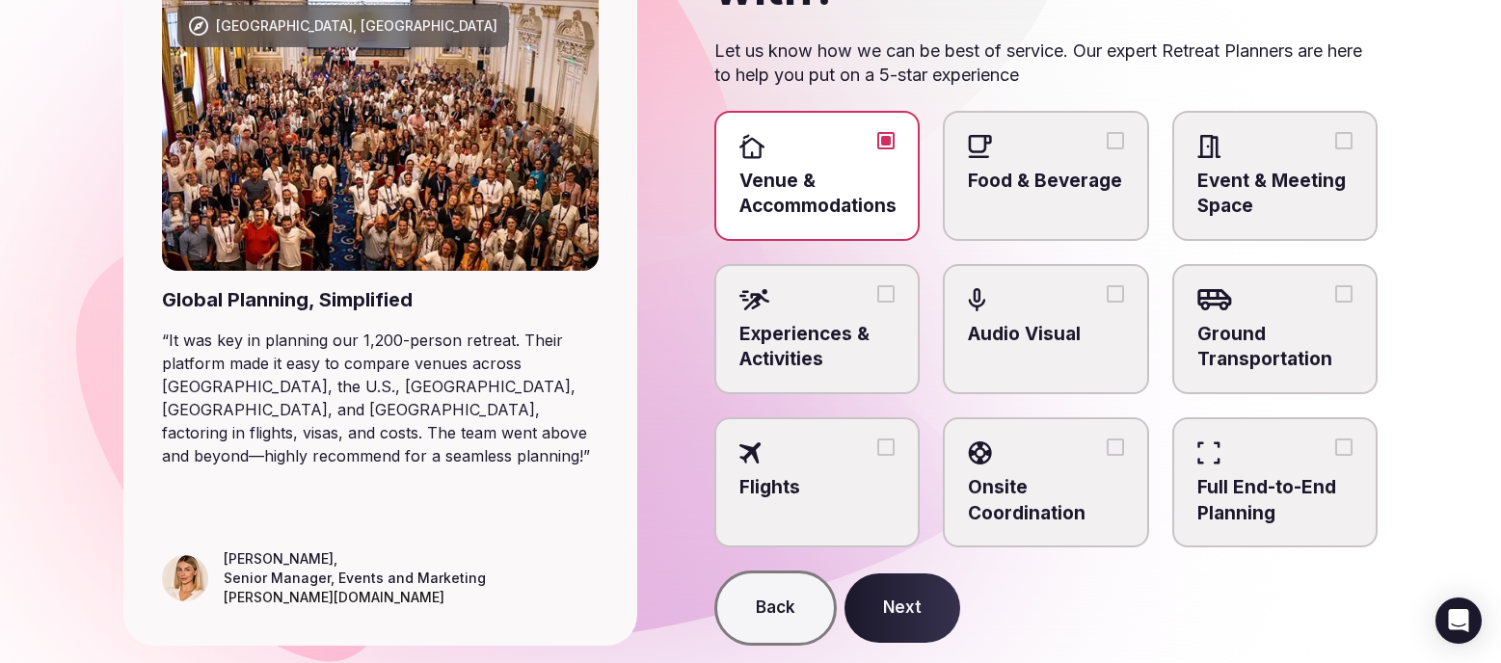
click at [1121, 132] on div at bounding box center [1045, 146] width 155 height 29
click at [1121, 132] on button "Food & Beverage" at bounding box center [1115, 140] width 17 height 17
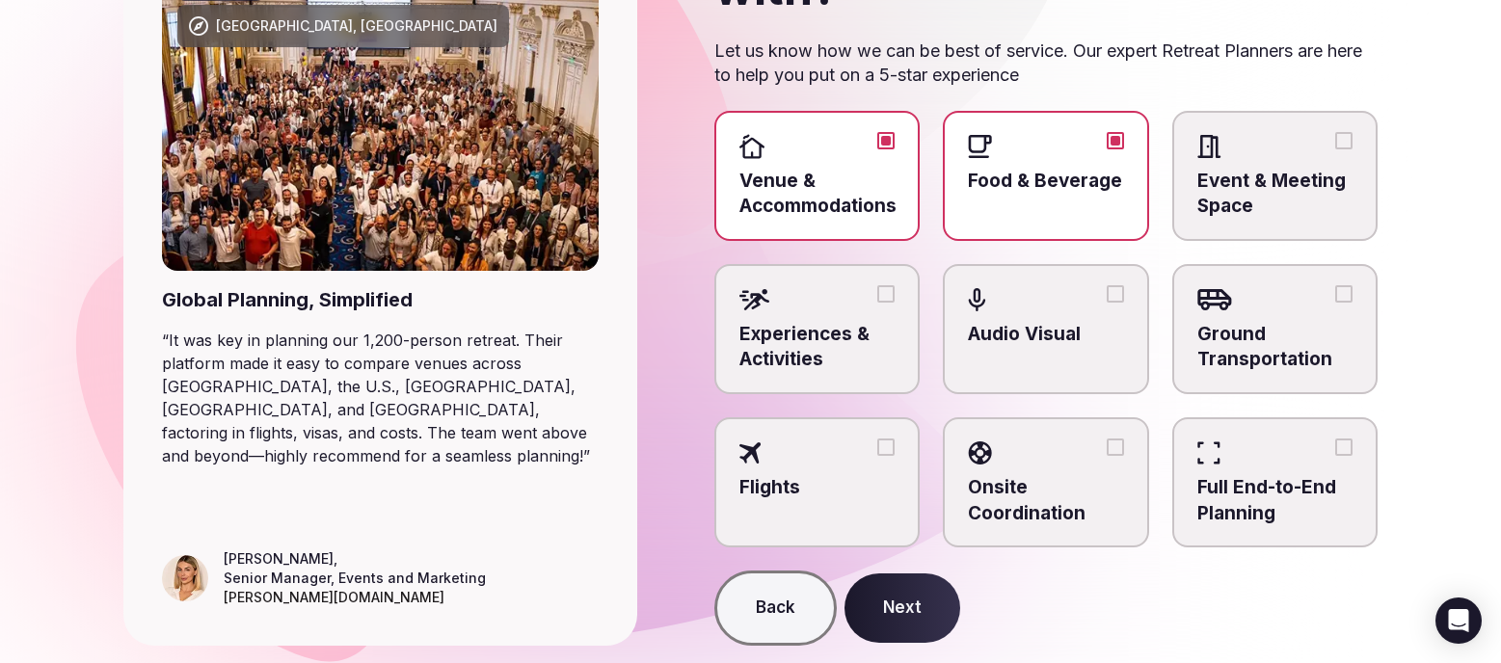
click at [1348, 292] on button "Ground Transportation" at bounding box center [1343, 293] width 17 height 17
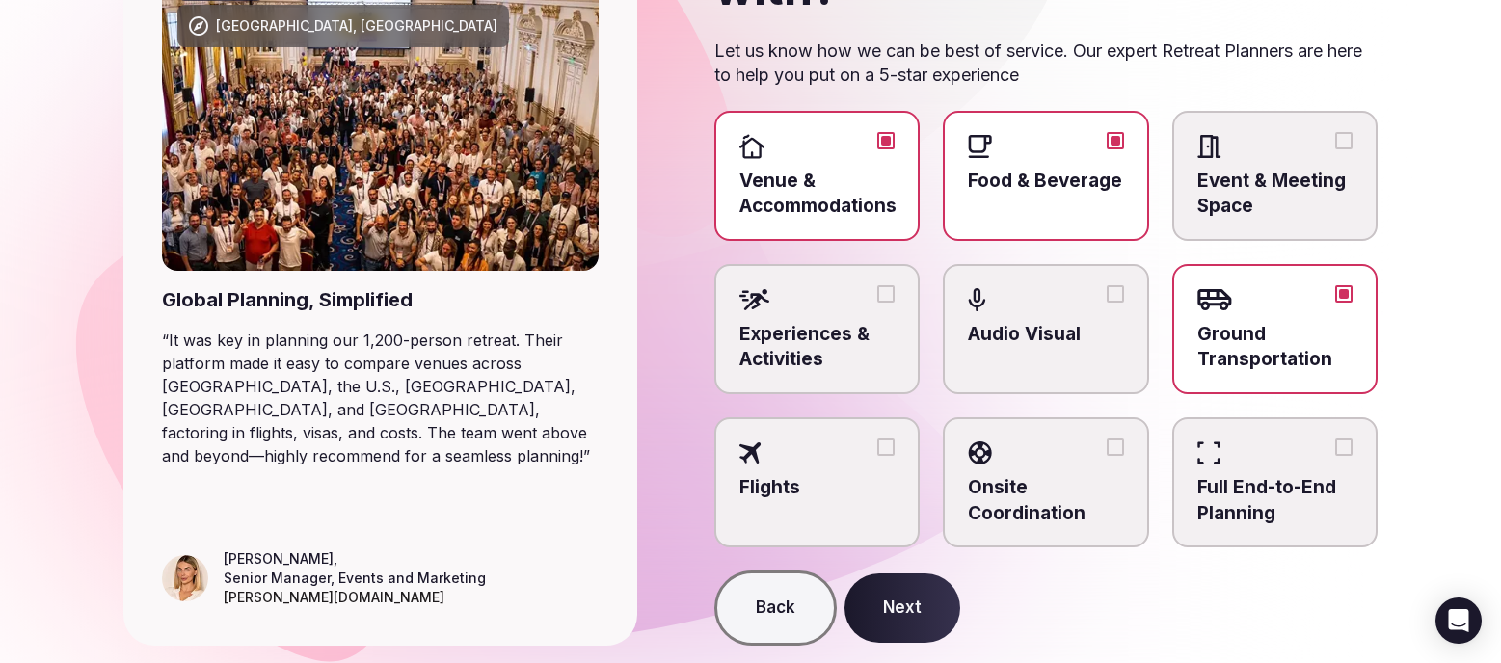
click at [903, 615] on button "Next" at bounding box center [902, 608] width 116 height 69
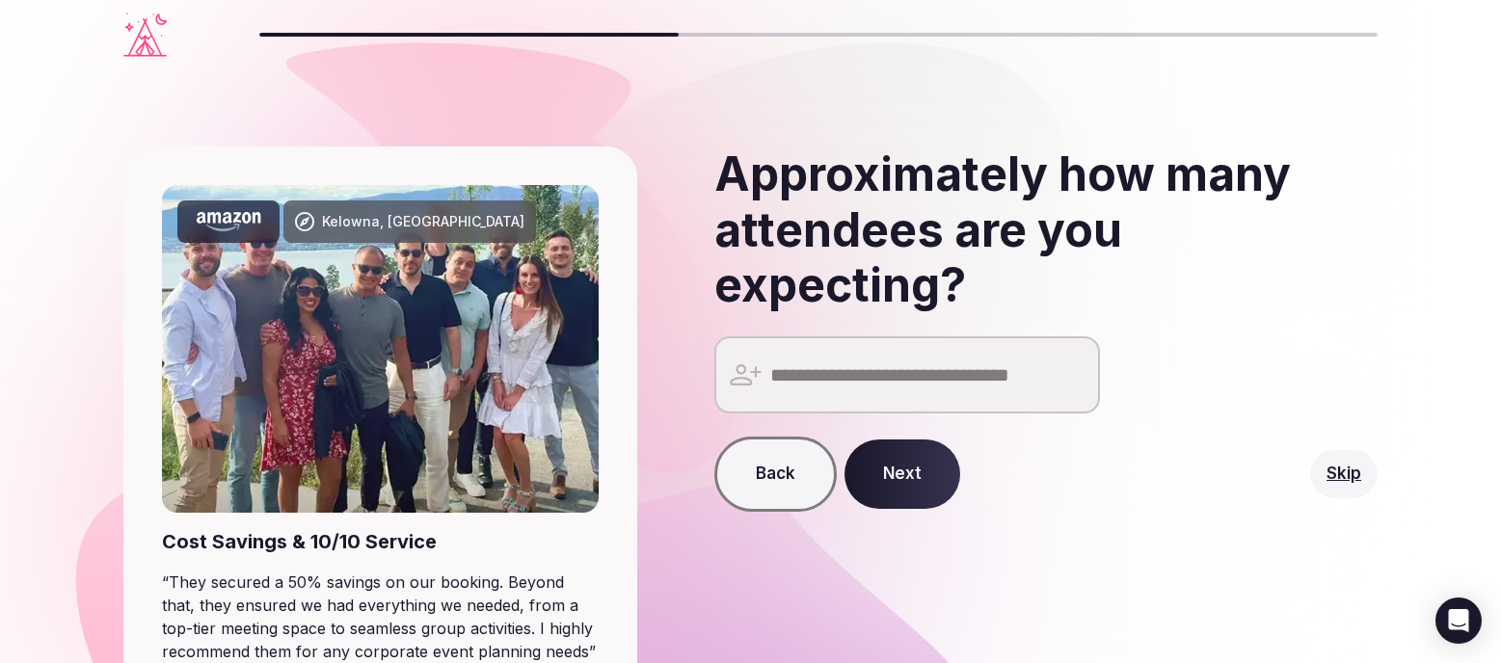
click at [812, 368] on input "number" at bounding box center [907, 374] width 386 height 77
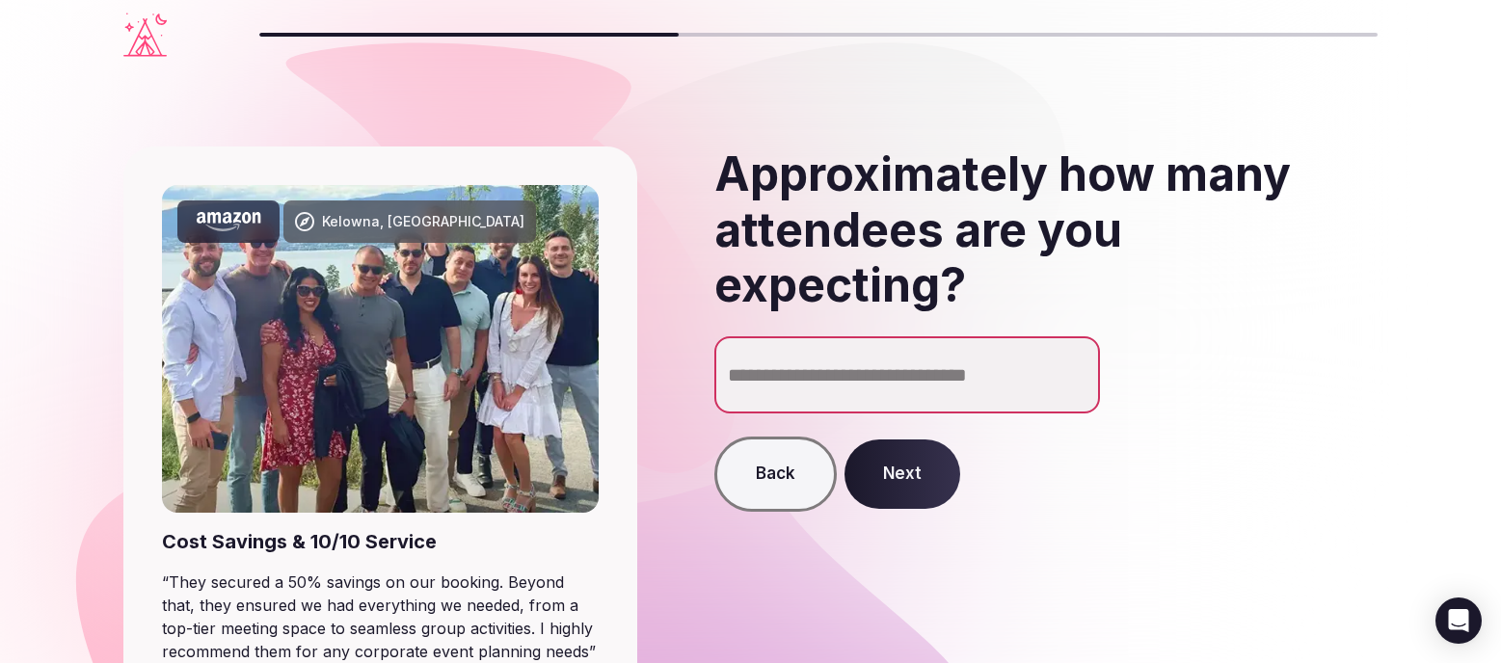
type input "**"
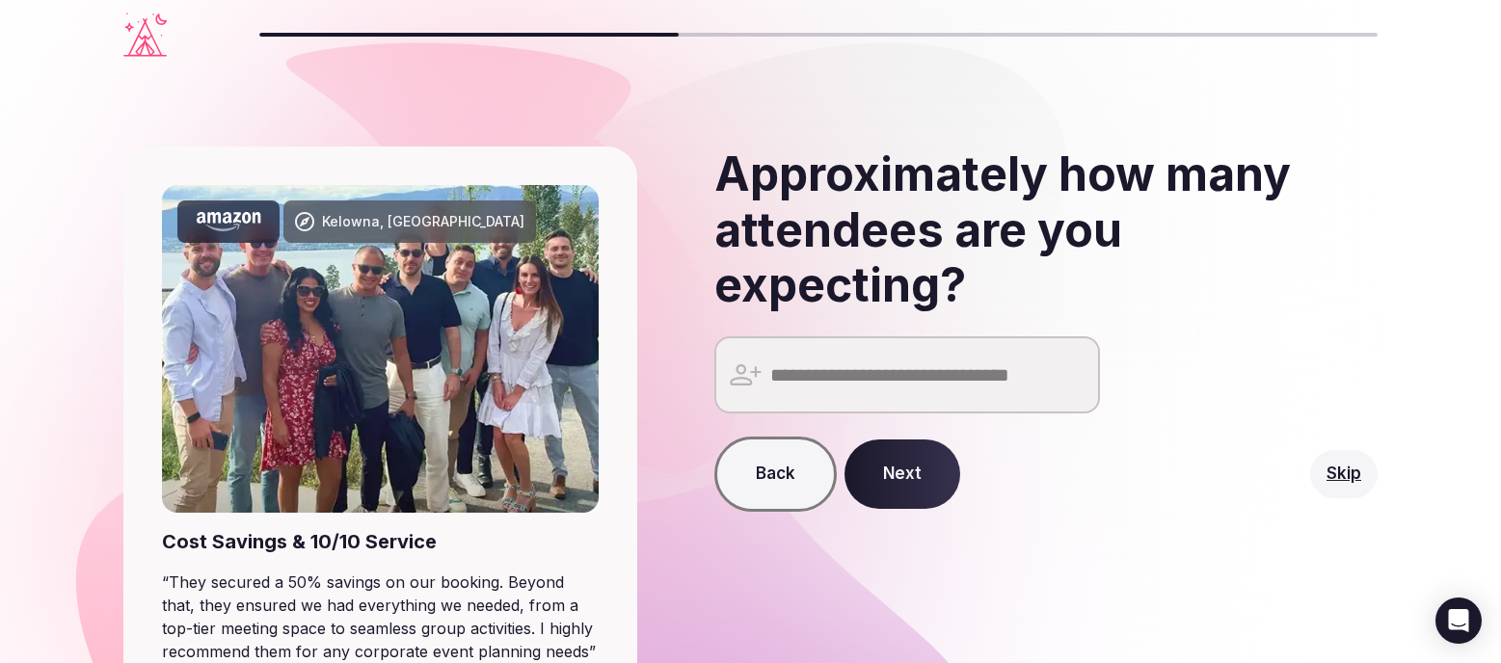
click at [898, 472] on button "Next" at bounding box center [902, 474] width 116 height 69
click at [800, 372] on input "number" at bounding box center [907, 374] width 386 height 77
drag, startPoint x: 840, startPoint y: 373, endPoint x: 794, endPoint y: 370, distance: 45.4
click at [794, 370] on input "number" at bounding box center [907, 374] width 386 height 77
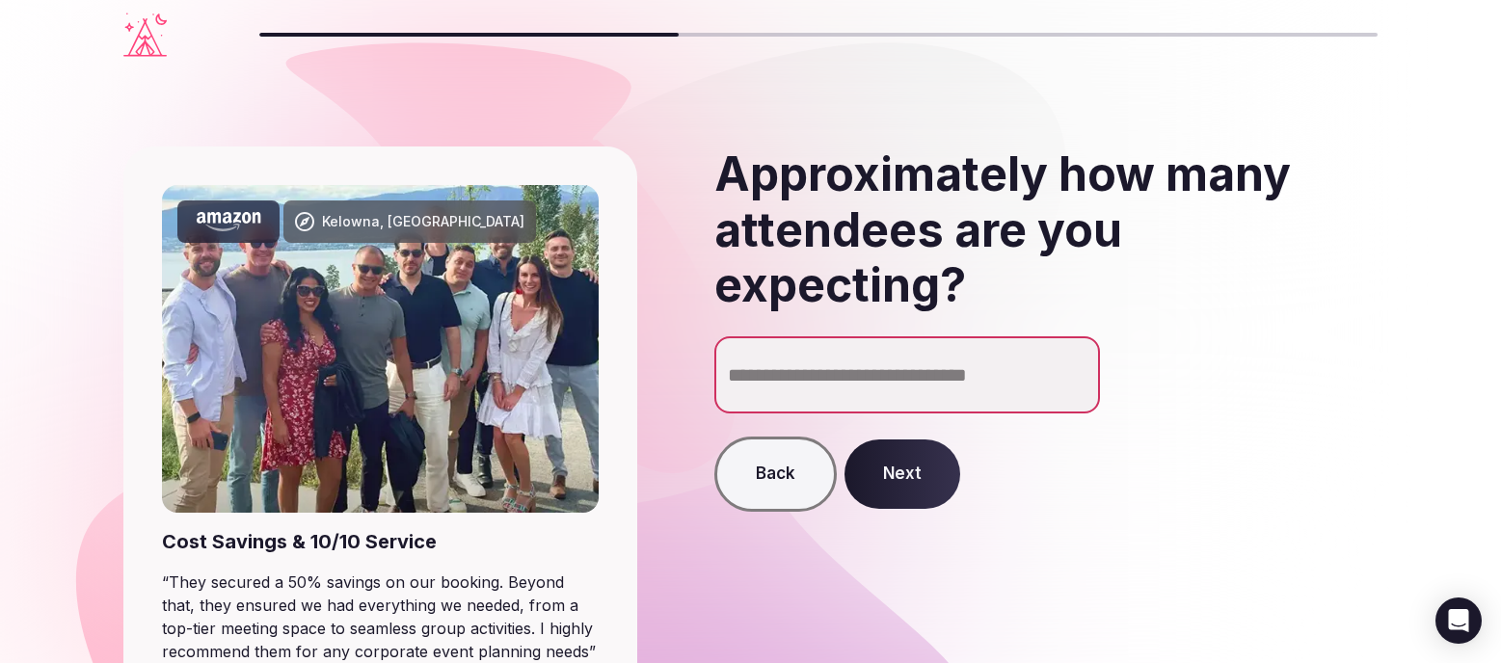
type input "**"
click at [917, 468] on button "Next" at bounding box center [902, 474] width 116 height 69
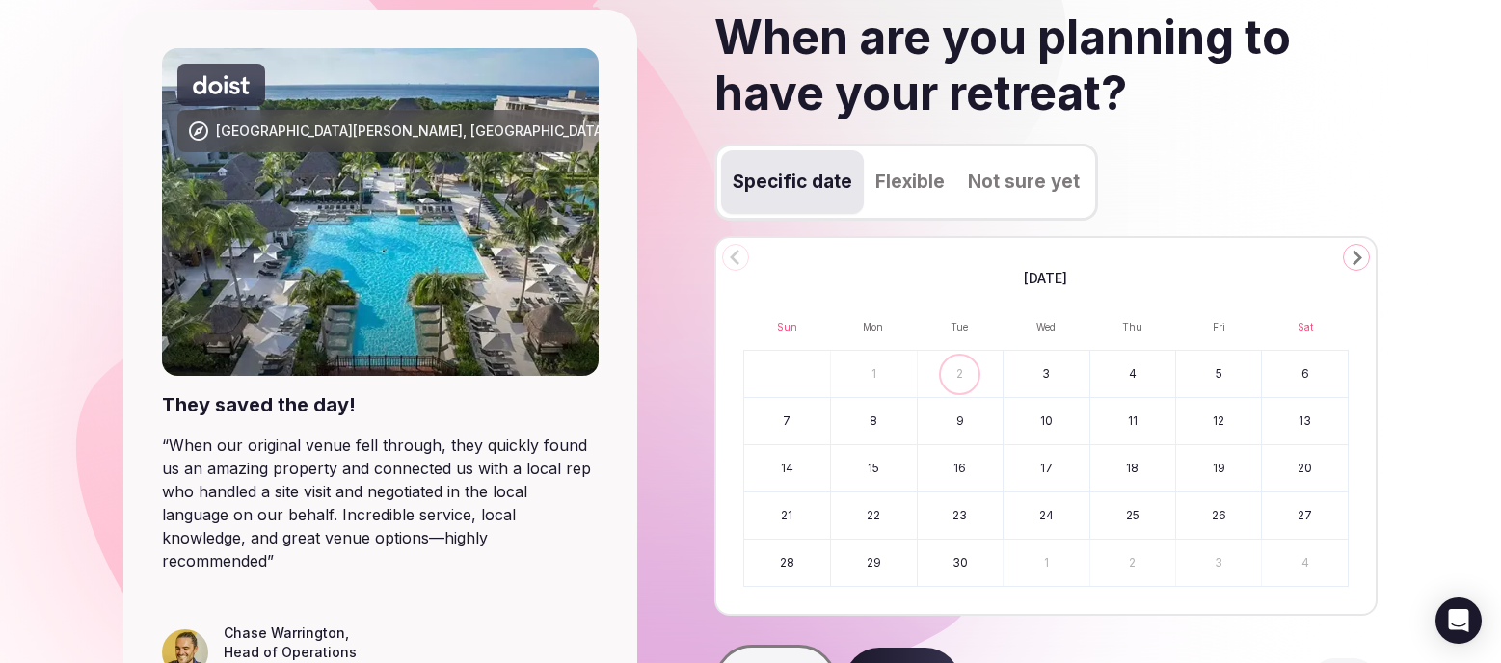
scroll to position [152, 0]
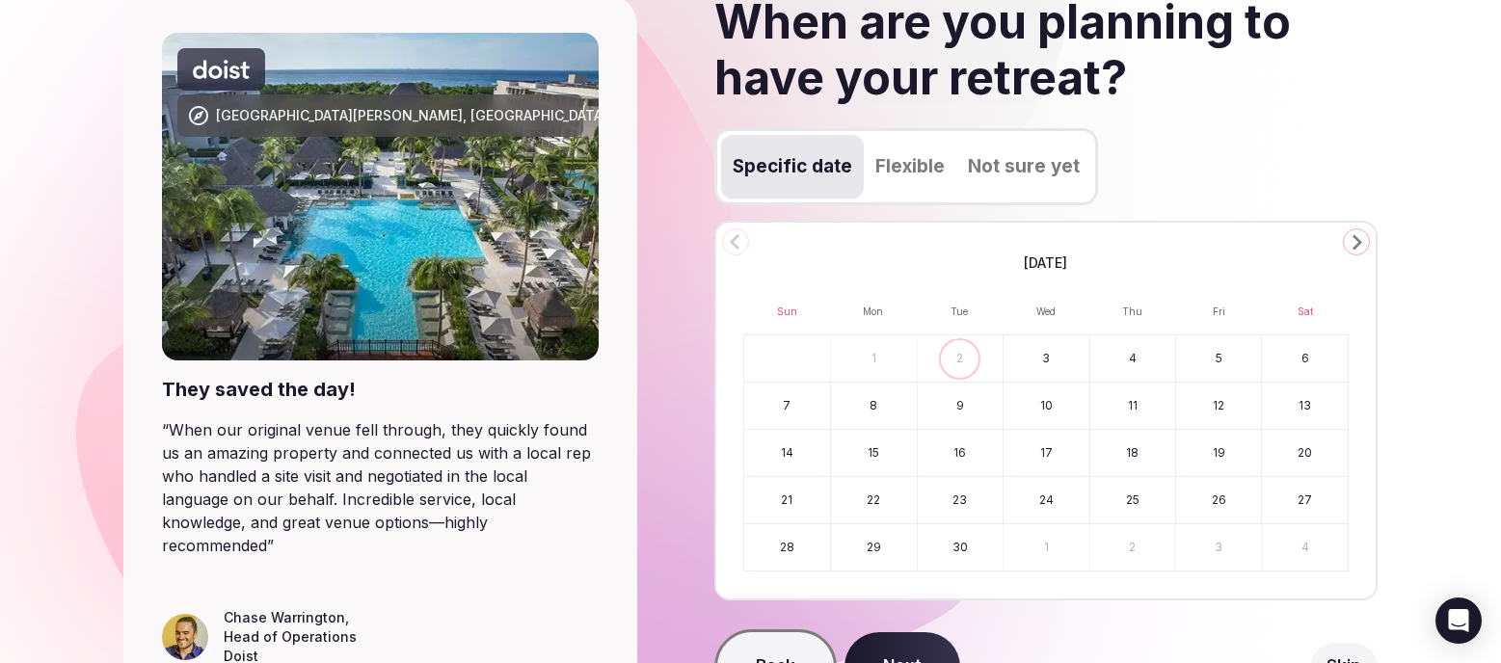
click at [913, 162] on button "Flexible" at bounding box center [910, 167] width 93 height 64
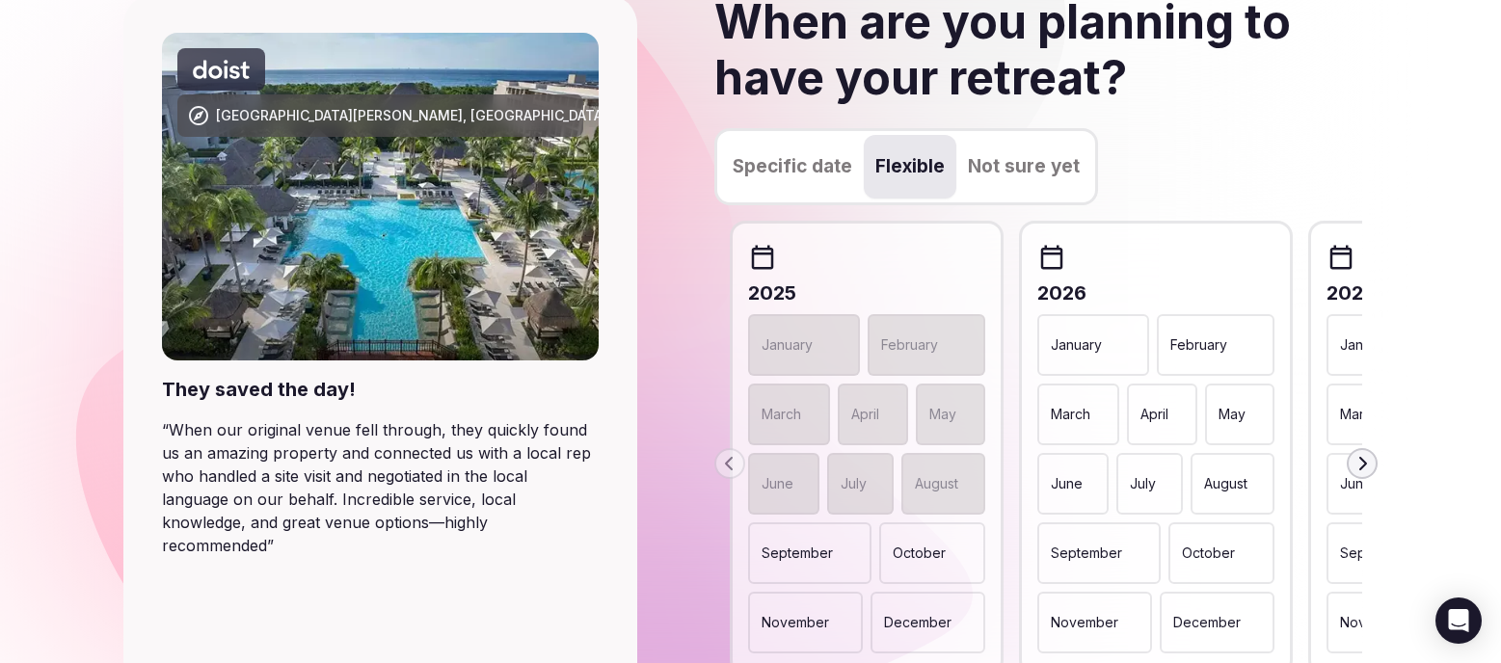
click at [1165, 411] on p "April" at bounding box center [1154, 414] width 28 height 19
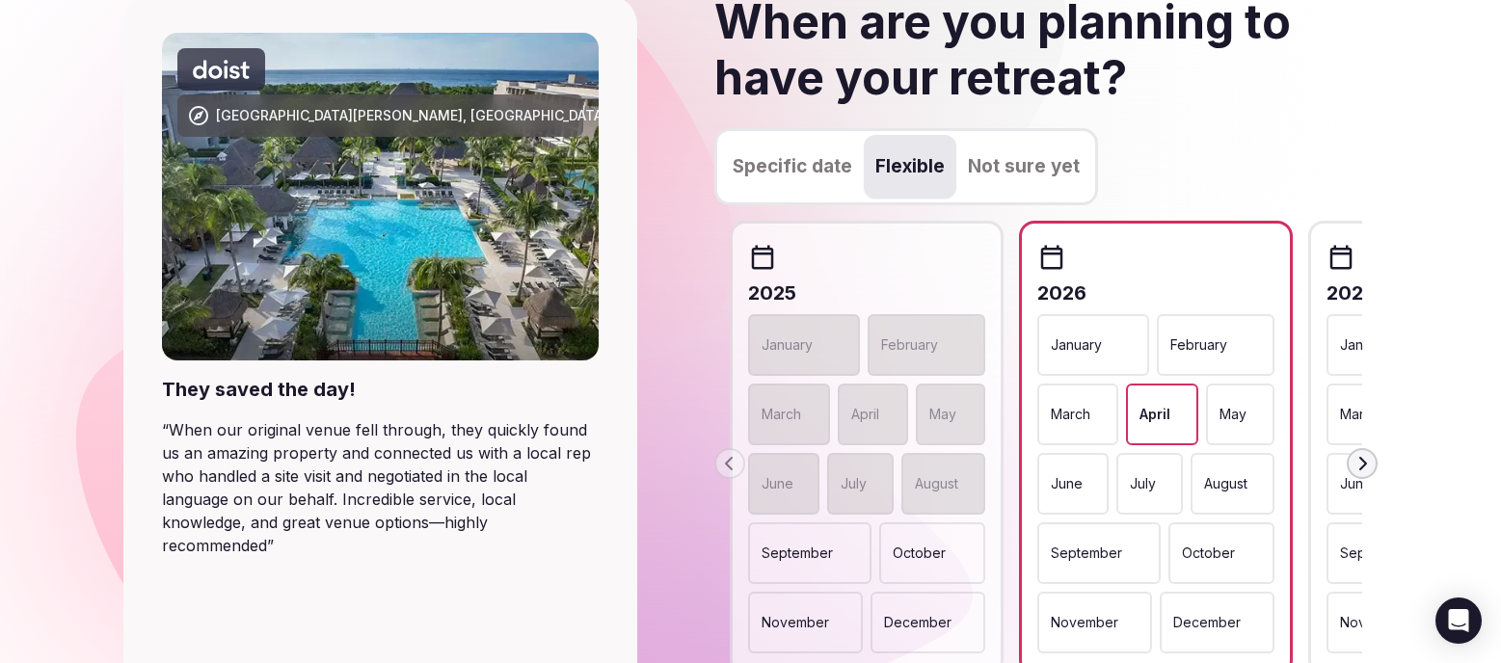
click at [1247, 401] on div "May" at bounding box center [1240, 415] width 68 height 62
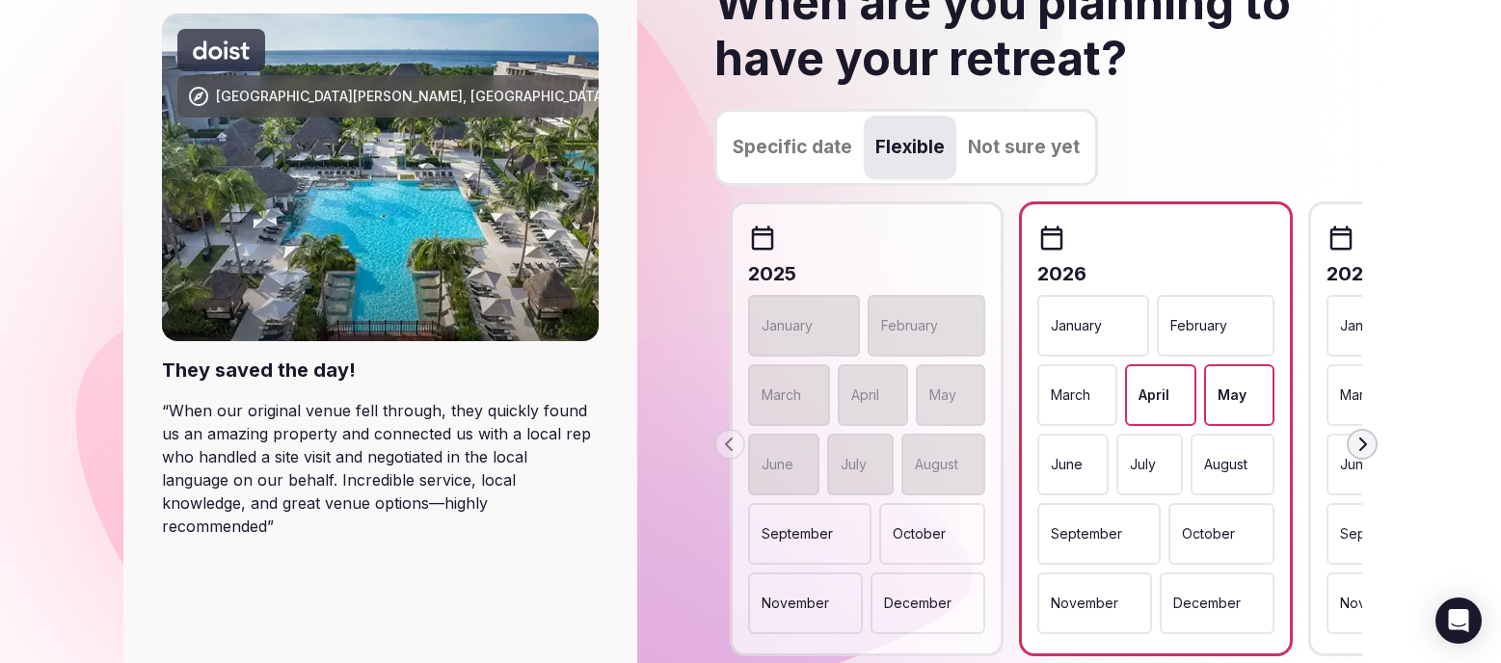
scroll to position [265, 0]
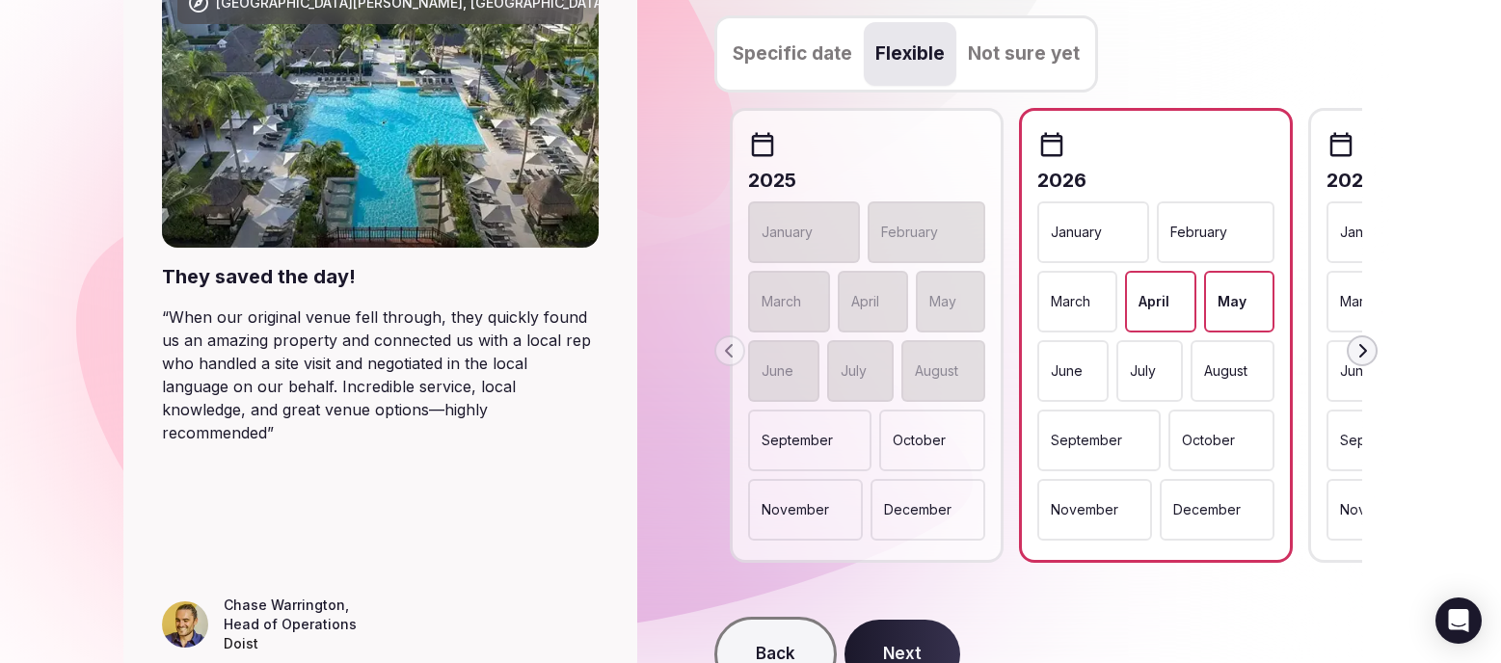
drag, startPoint x: 1093, startPoint y: 437, endPoint x: 1189, endPoint y: 439, distance: 96.4
click at [1094, 437] on p "September" at bounding box center [1086, 440] width 71 height 19
click at [1222, 435] on p "October" at bounding box center [1210, 440] width 53 height 19
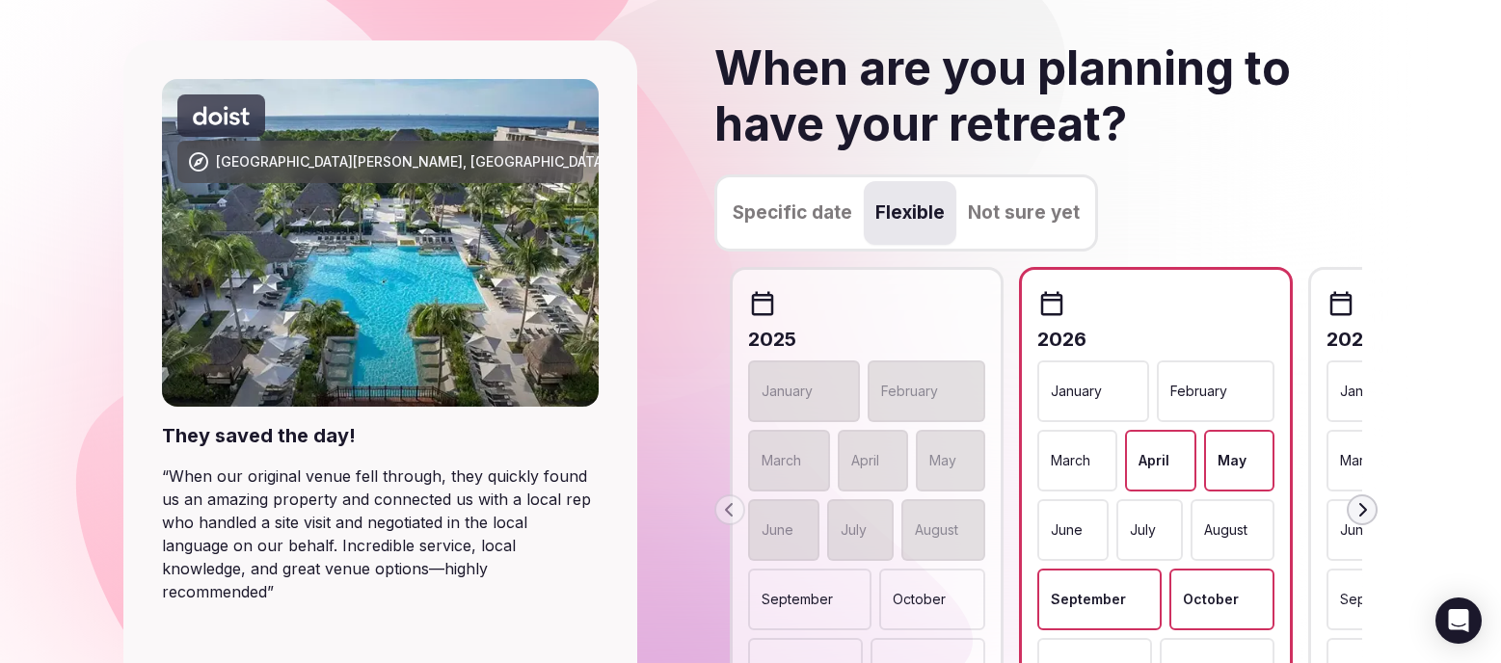
scroll to position [371, 0]
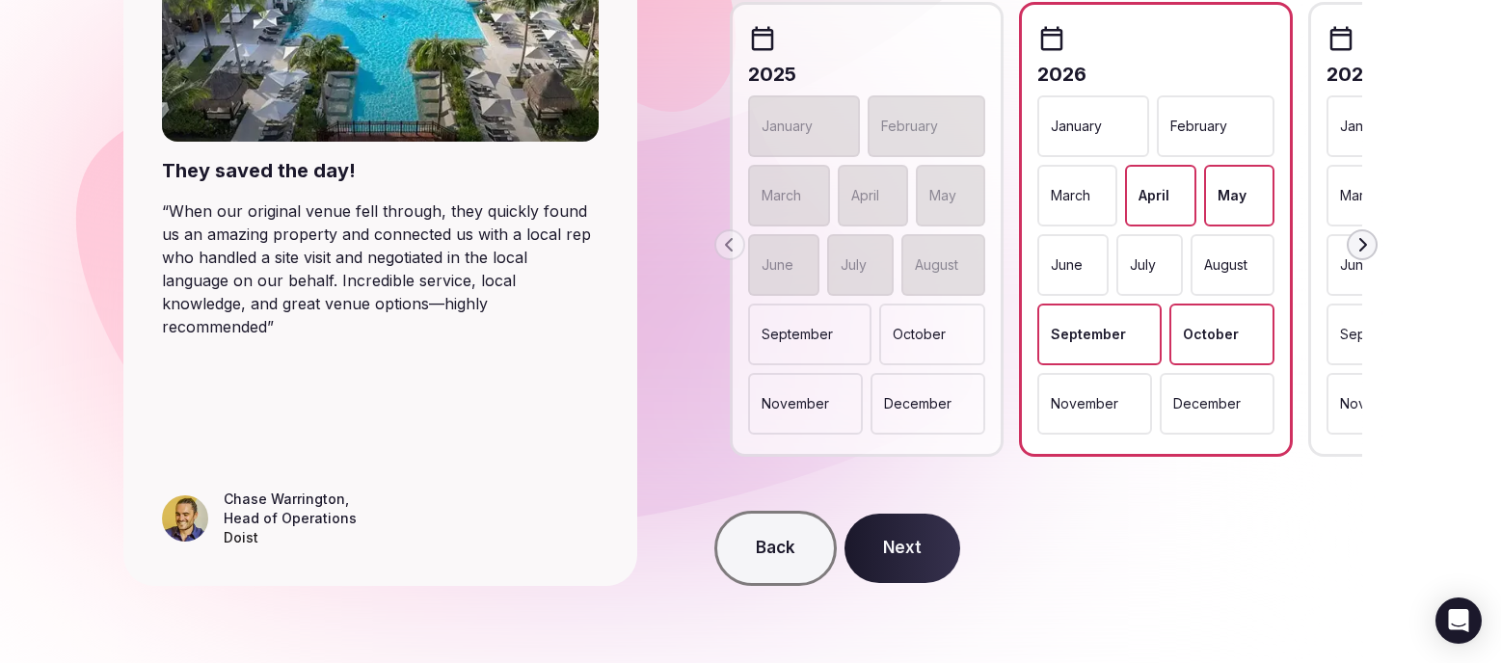
click at [924, 547] on button "Next" at bounding box center [902, 548] width 116 height 69
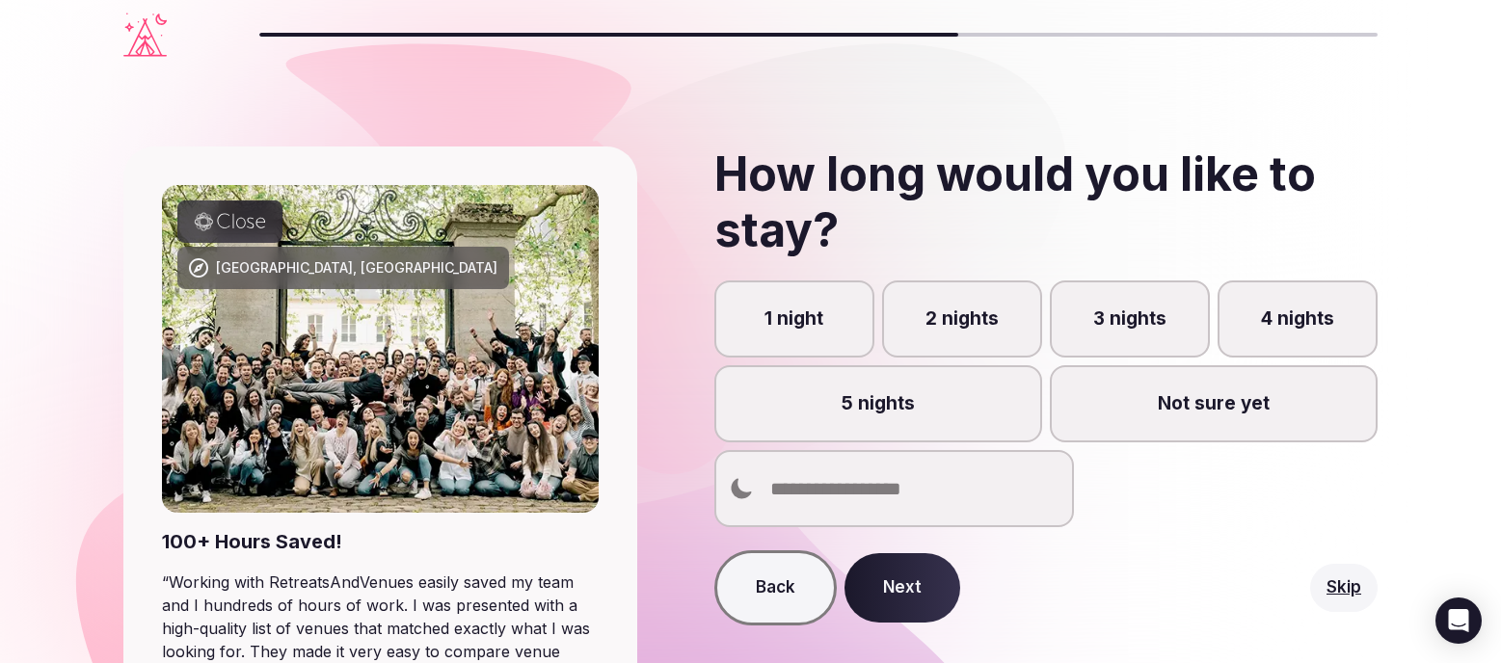
click at [905, 412] on label "5 nights" at bounding box center [878, 403] width 328 height 77
click at [896, 412] on button "5 nights" at bounding box center [886, 414] width 19 height 19
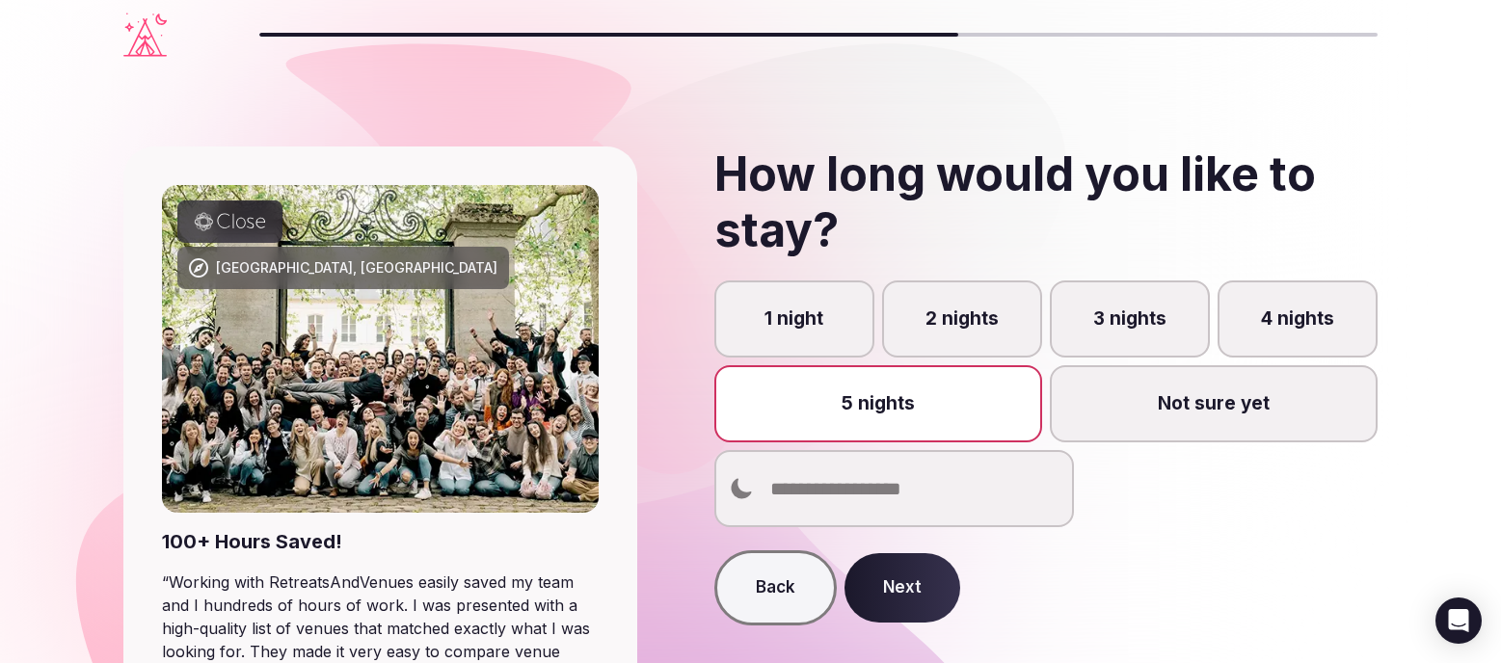
click at [900, 589] on button "Next" at bounding box center [902, 587] width 116 height 69
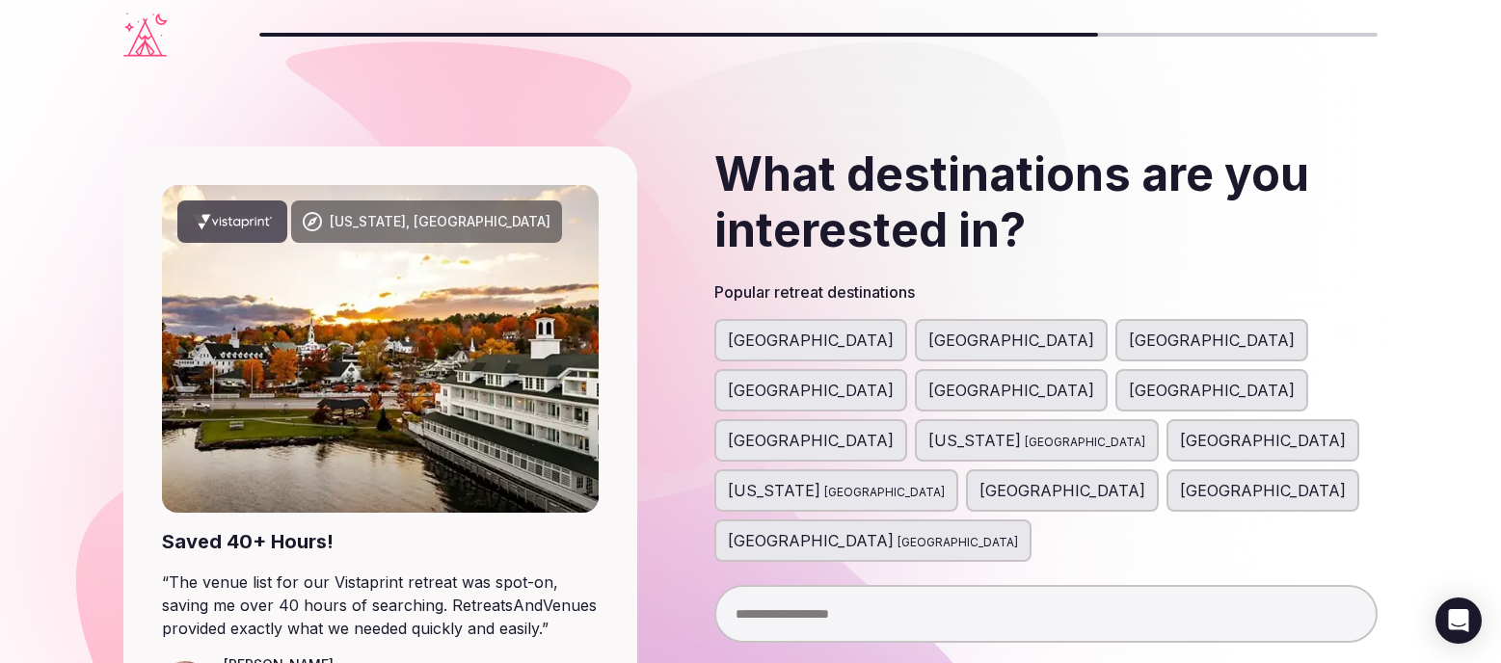
click at [894, 429] on span "[GEOGRAPHIC_DATA]" at bounding box center [811, 440] width 166 height 23
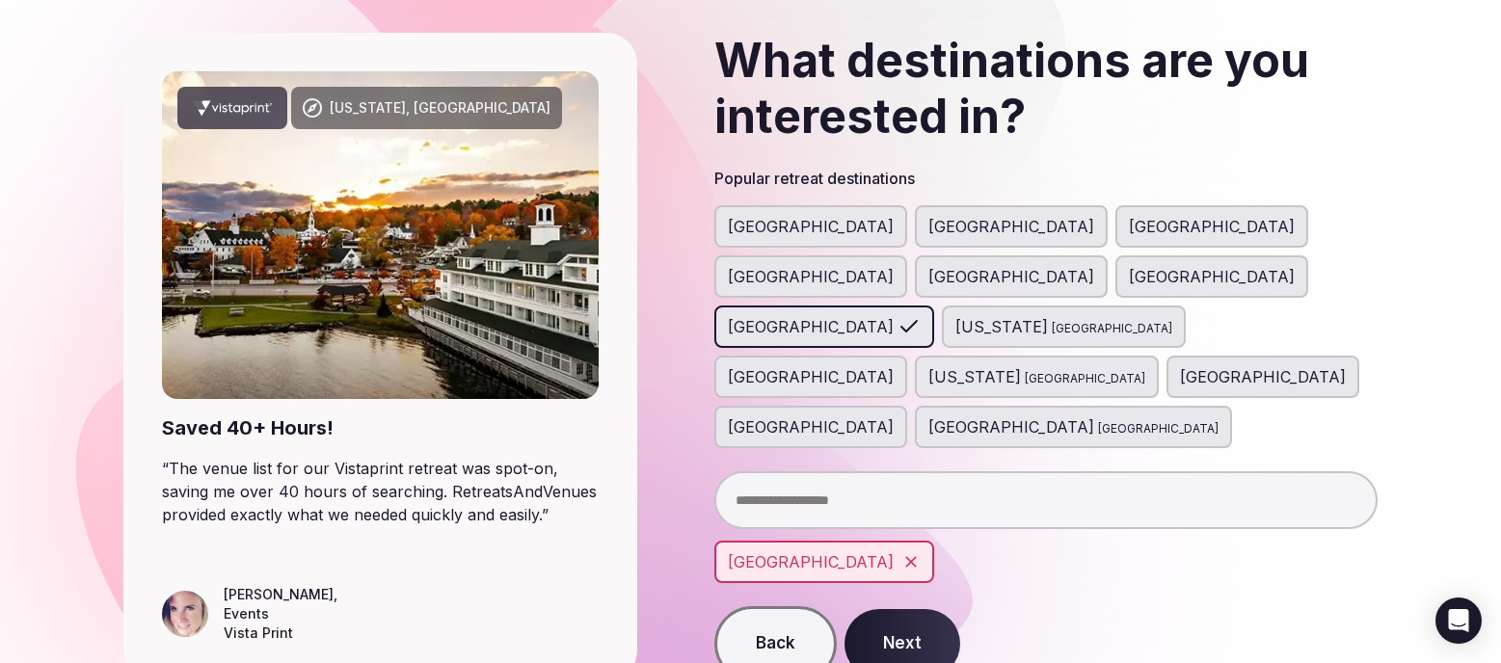
scroll to position [126, 0]
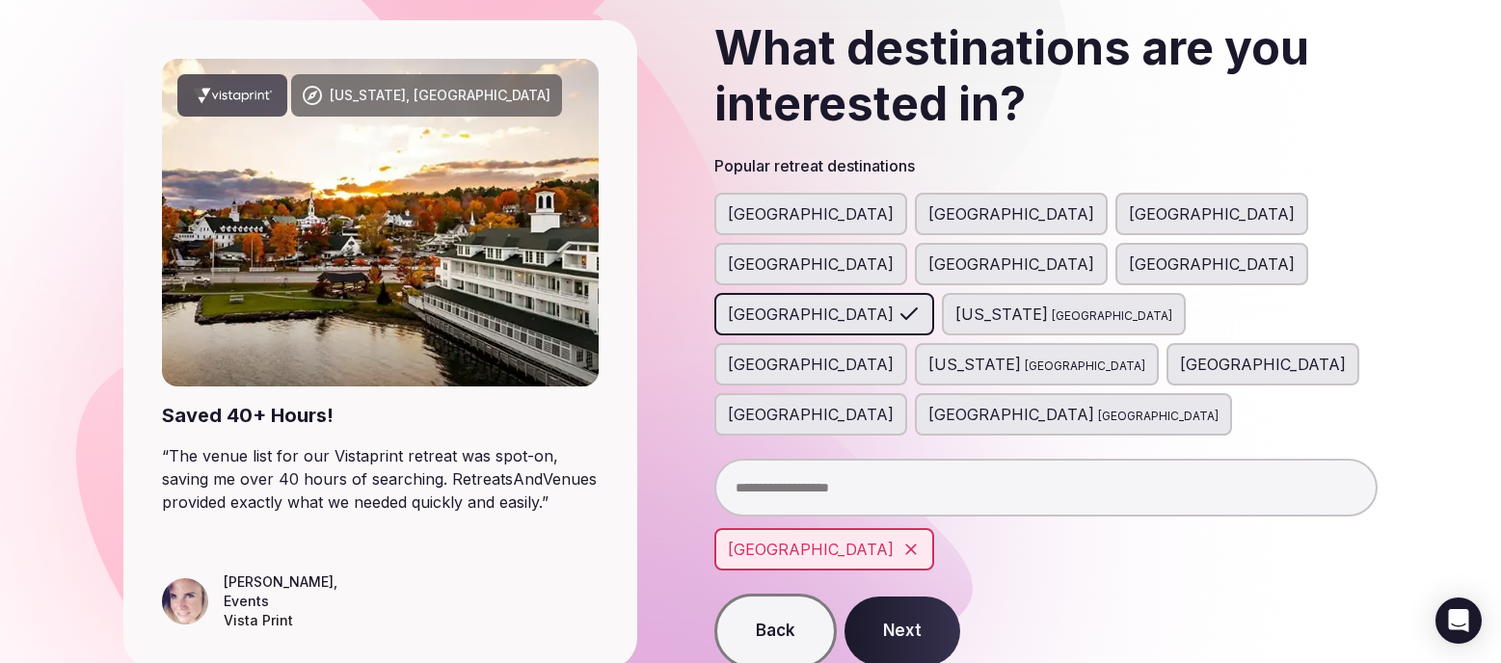
click at [901, 597] on button "Next" at bounding box center [902, 631] width 116 height 69
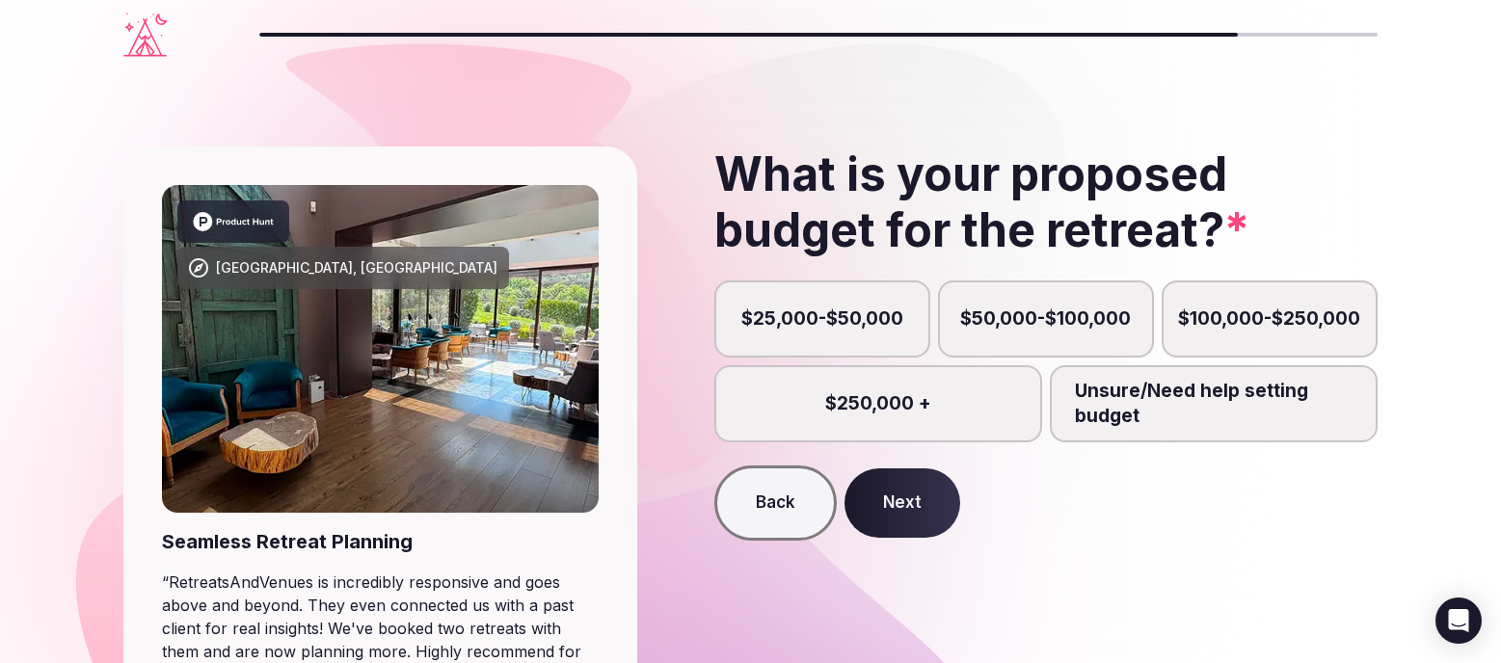
click at [1194, 417] on label "Unsure/Need help setting budget" at bounding box center [1214, 403] width 328 height 77
click at [1213, 417] on button "Unsure/Need help setting budget" at bounding box center [1222, 414] width 19 height 19
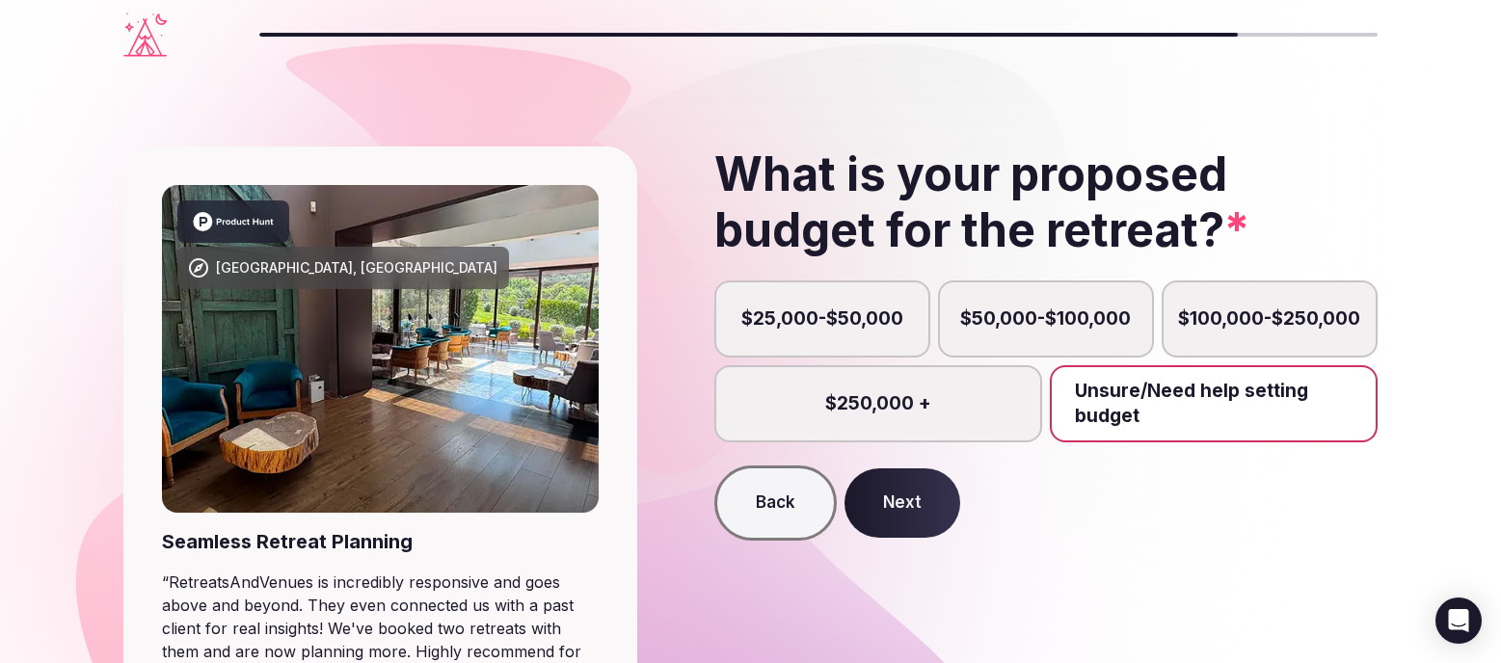
scroll to position [10, 0]
click at [895, 508] on button "Next" at bounding box center [902, 502] width 116 height 69
